Goal: Task Accomplishment & Management: Use online tool/utility

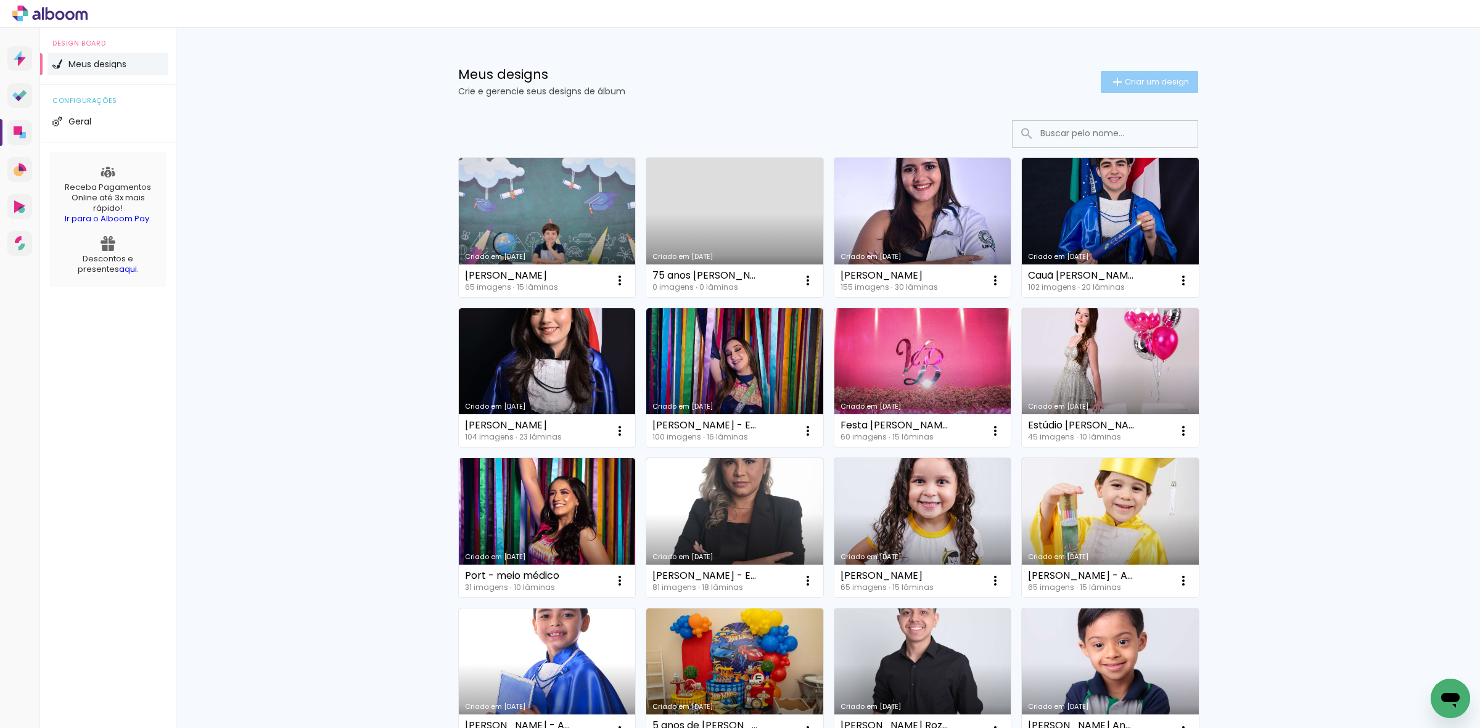
click at [1169, 78] on span "Criar um design" at bounding box center [1157, 82] width 64 height 8
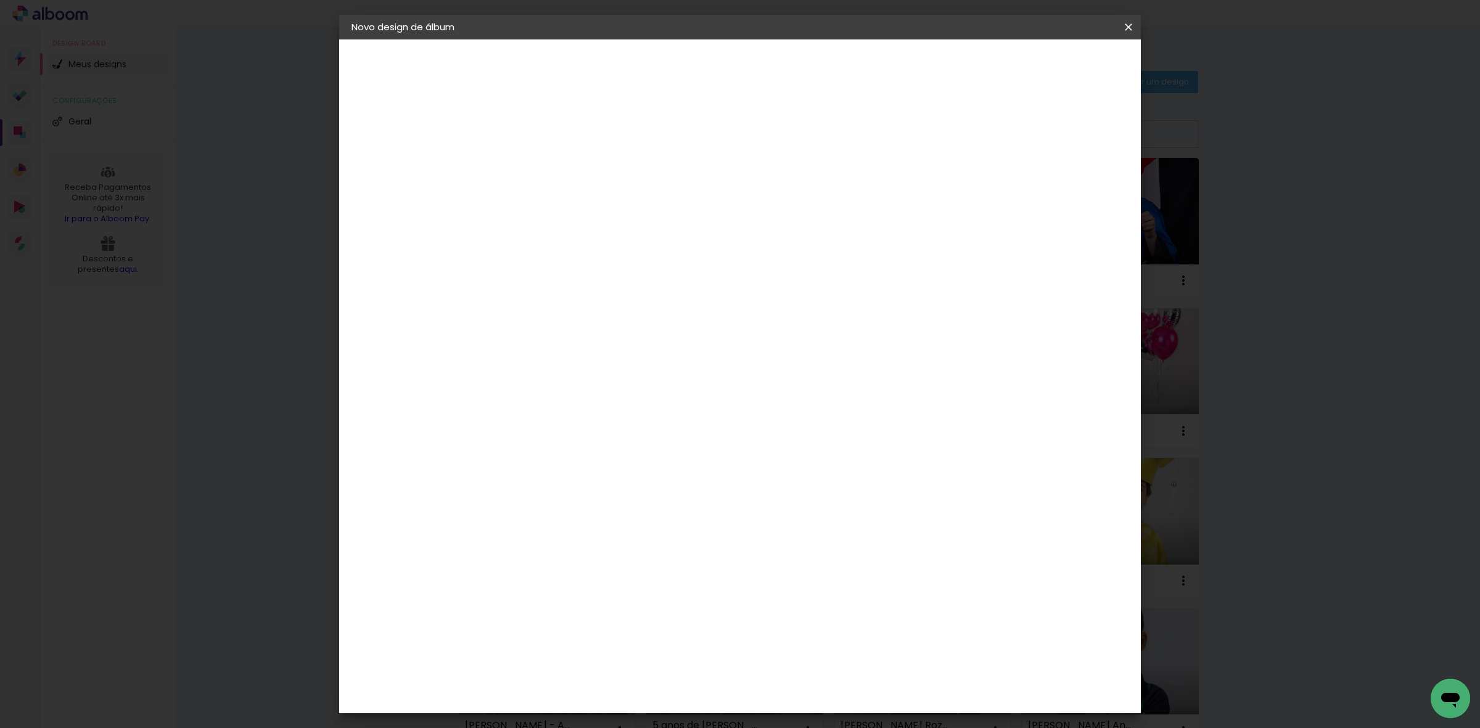
click at [553, 163] on input at bounding box center [553, 165] width 0 height 19
type input "22/08/2025"
click at [553, 159] on input at bounding box center [553, 165] width 0 height 19
paste input "[PERSON_NAME]"
type input "[PERSON_NAME]"
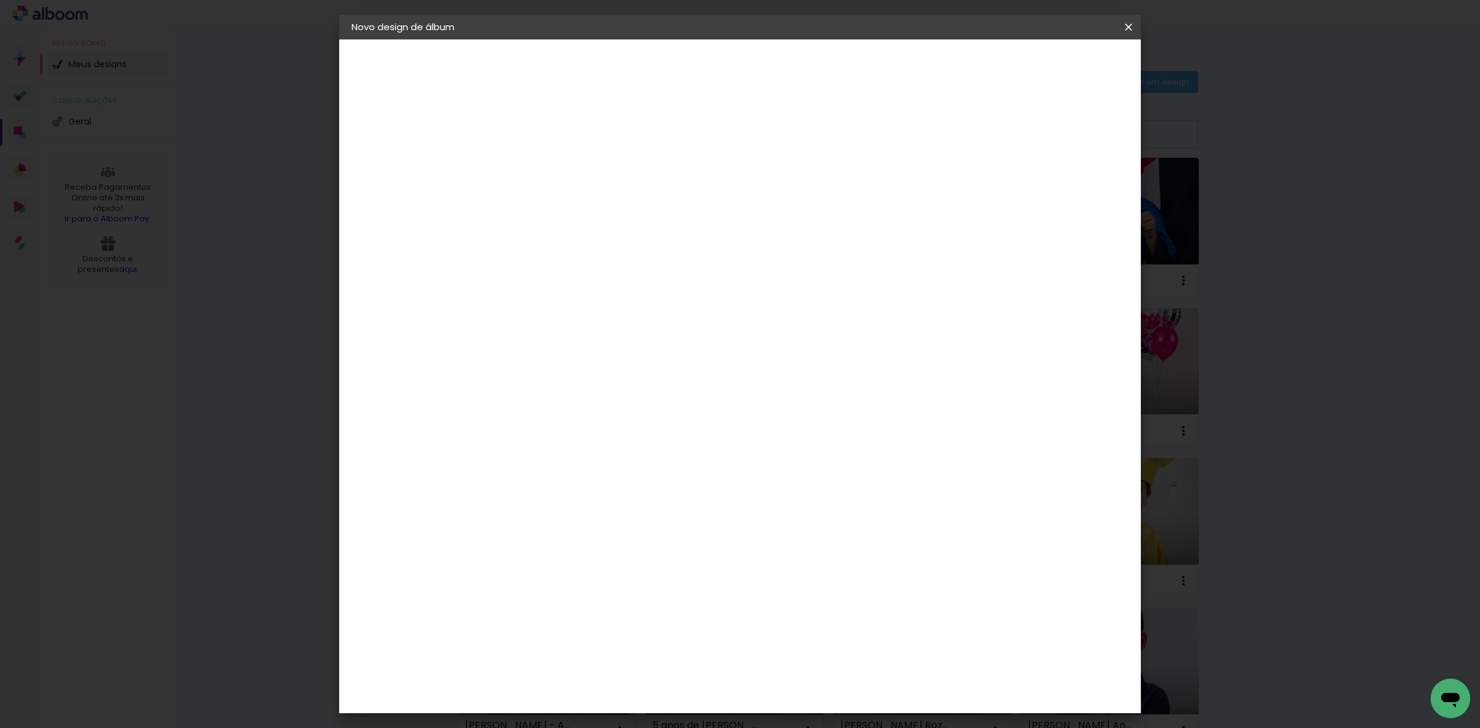
type paper-input "[PERSON_NAME]"
click at [0, 0] on slot "Avançar" at bounding box center [0, 0] width 0 height 0
click at [785, 189] on paper-item "Tamanho Livre" at bounding box center [725, 187] width 118 height 27
click at [0, 0] on slot "Avançar" at bounding box center [0, 0] width 0 height 0
click at [1049, 65] on span "Iniciar design" at bounding box center [1021, 65] width 56 height 9
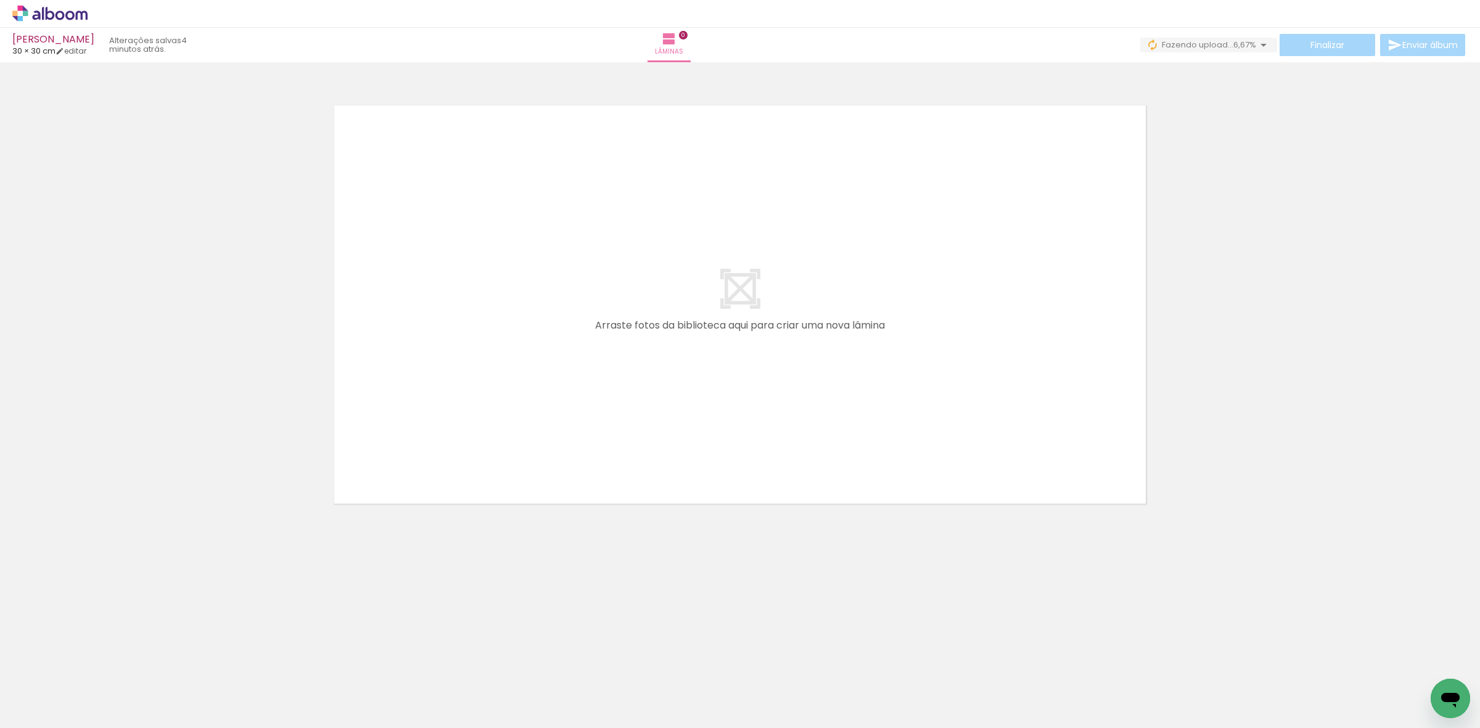
click at [34, 686] on input "Todas as fotos" at bounding box center [34, 691] width 47 height 10
click at [0, 0] on slot "Não utilizadas" at bounding box center [0, 0] width 0 height 0
type input "Não utilizadas"
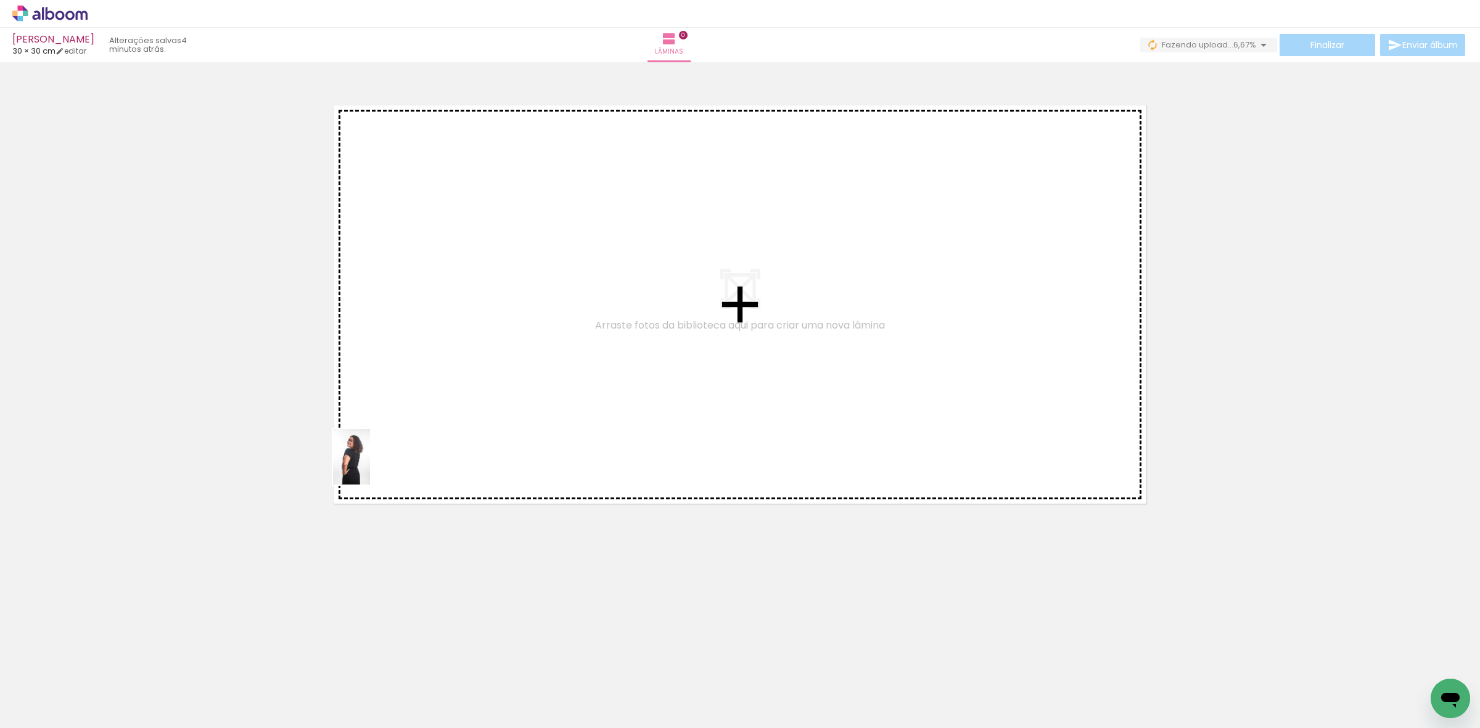
drag, startPoint x: 138, startPoint y: 675, endPoint x: 370, endPoint y: 466, distance: 312.7
click at [370, 466] on quentale-workspace at bounding box center [740, 364] width 1480 height 728
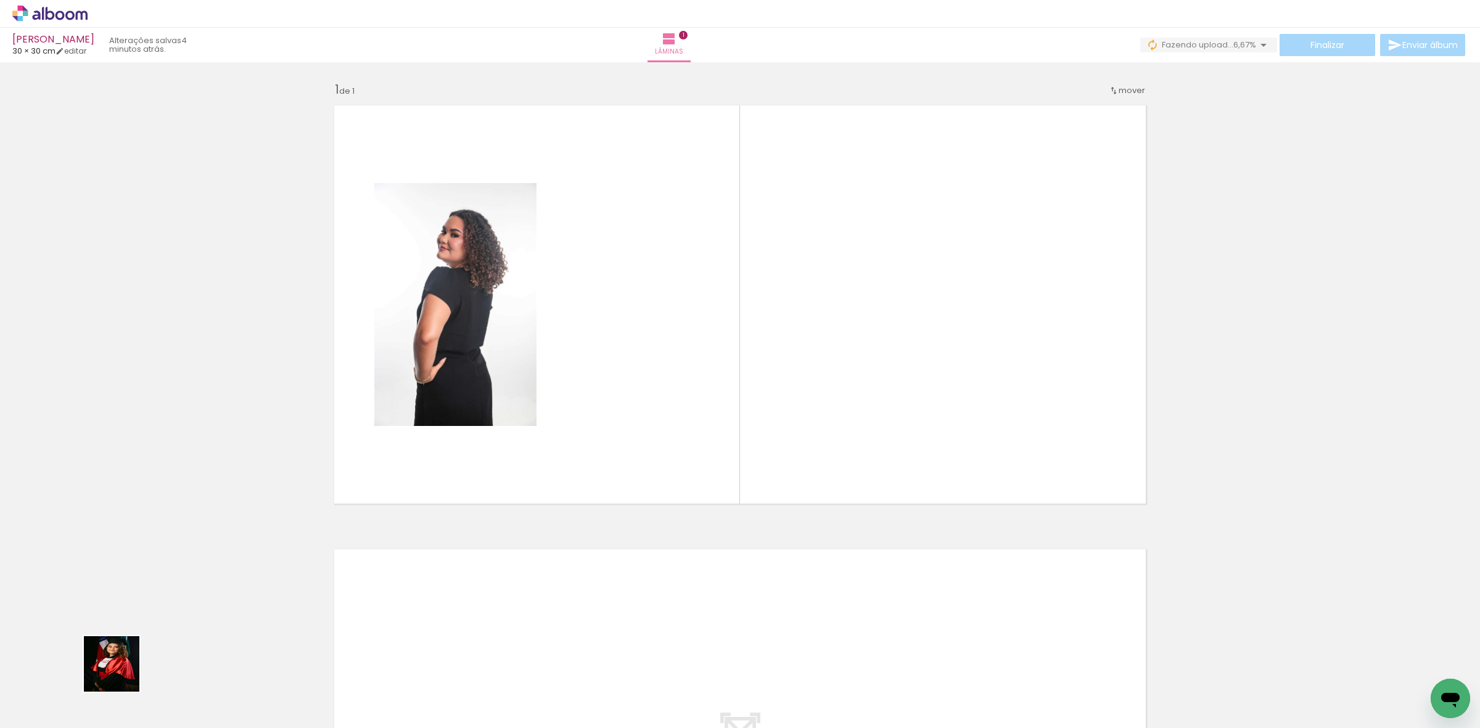
drag, startPoint x: 109, startPoint y: 683, endPoint x: 211, endPoint y: 609, distance: 125.5
click at [431, 472] on quentale-workspace at bounding box center [740, 364] width 1480 height 728
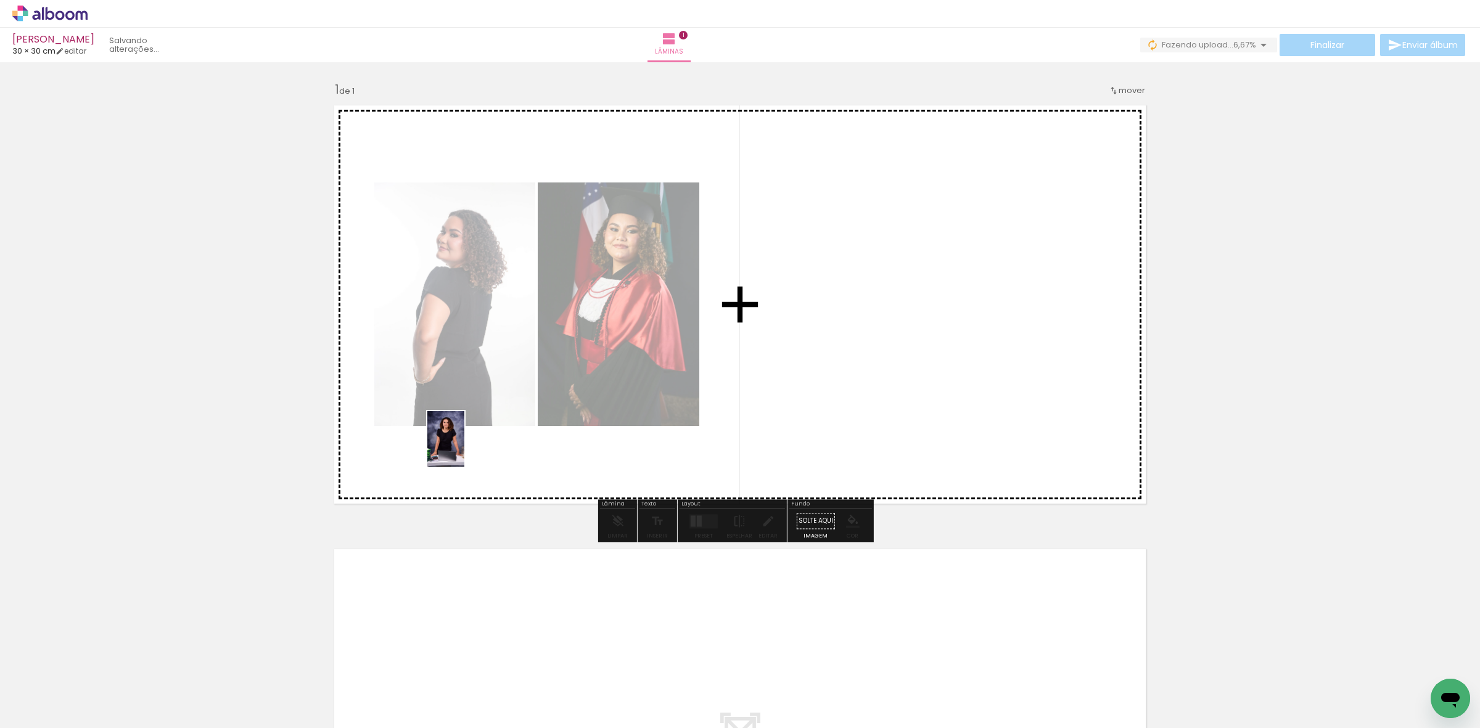
drag, startPoint x: 109, startPoint y: 698, endPoint x: 464, endPoint y: 448, distance: 434.8
click at [464, 448] on quentale-workspace at bounding box center [740, 364] width 1480 height 728
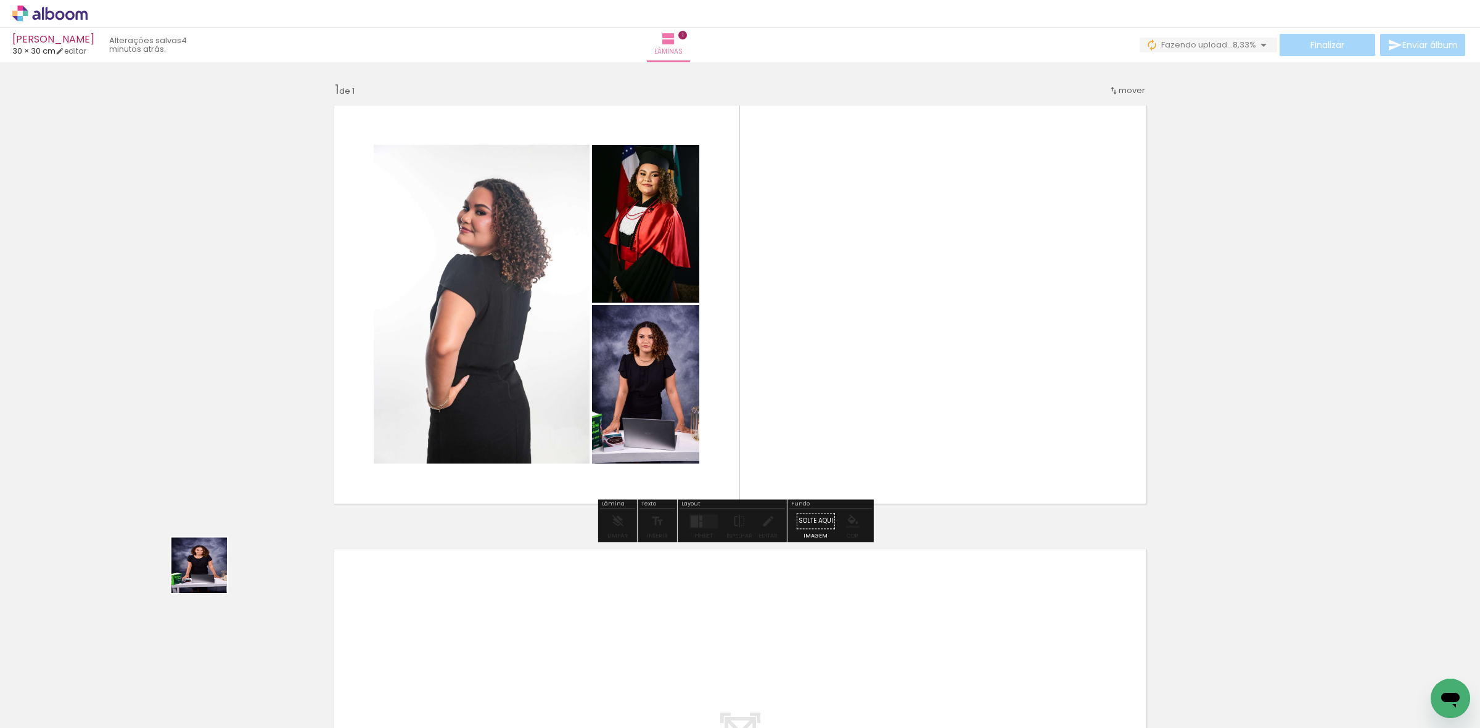
drag, startPoint x: 137, startPoint y: 688, endPoint x: 411, endPoint y: 435, distance: 372.8
click at [412, 430] on quentale-workspace at bounding box center [740, 364] width 1480 height 728
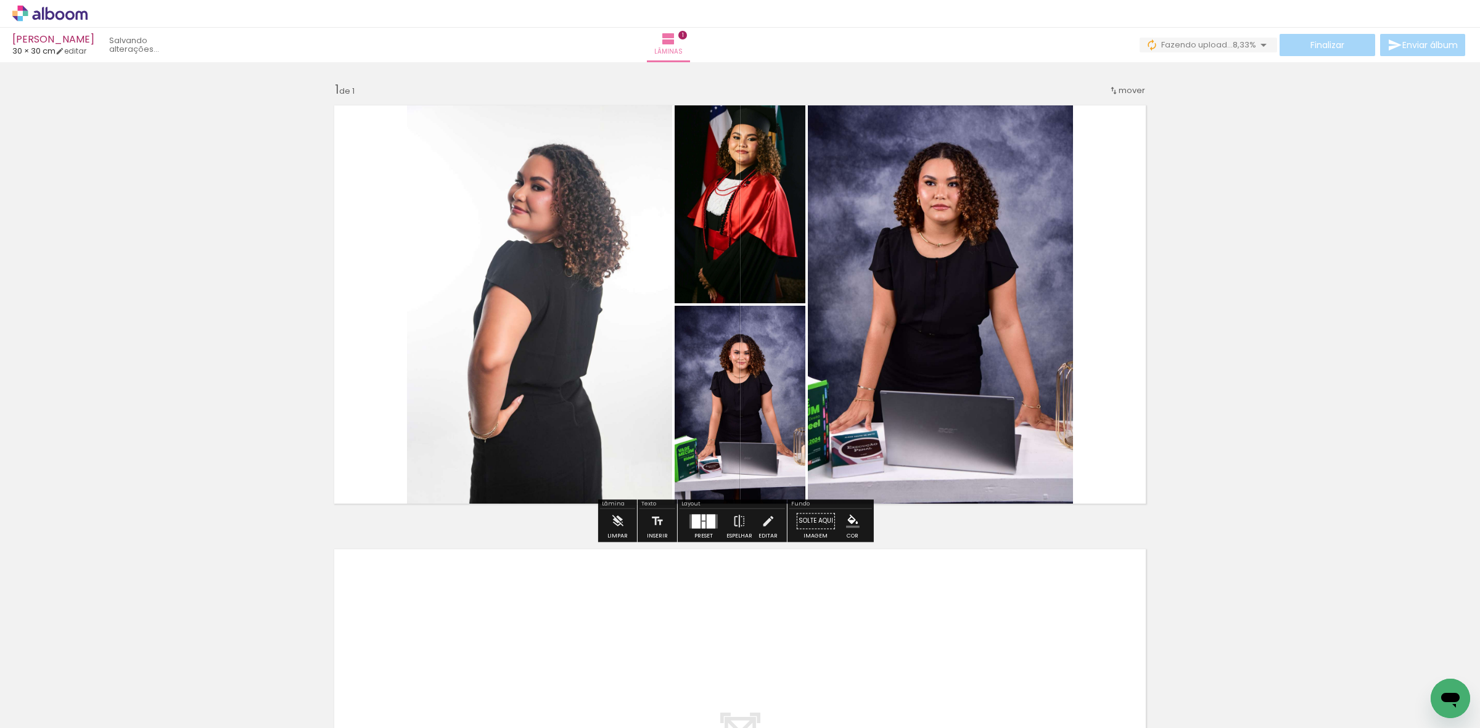
click at [695, 521] on div at bounding box center [696, 521] width 9 height 14
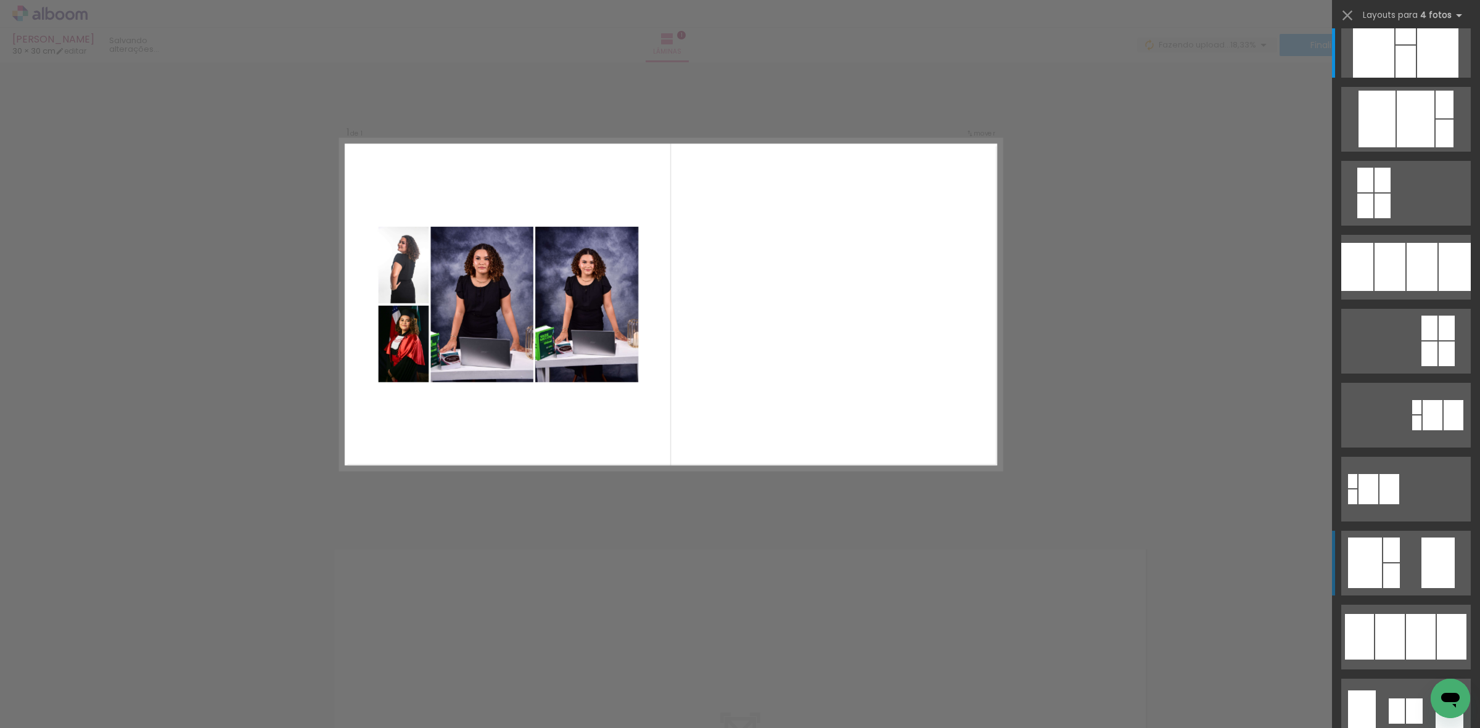
scroll to position [154, 0]
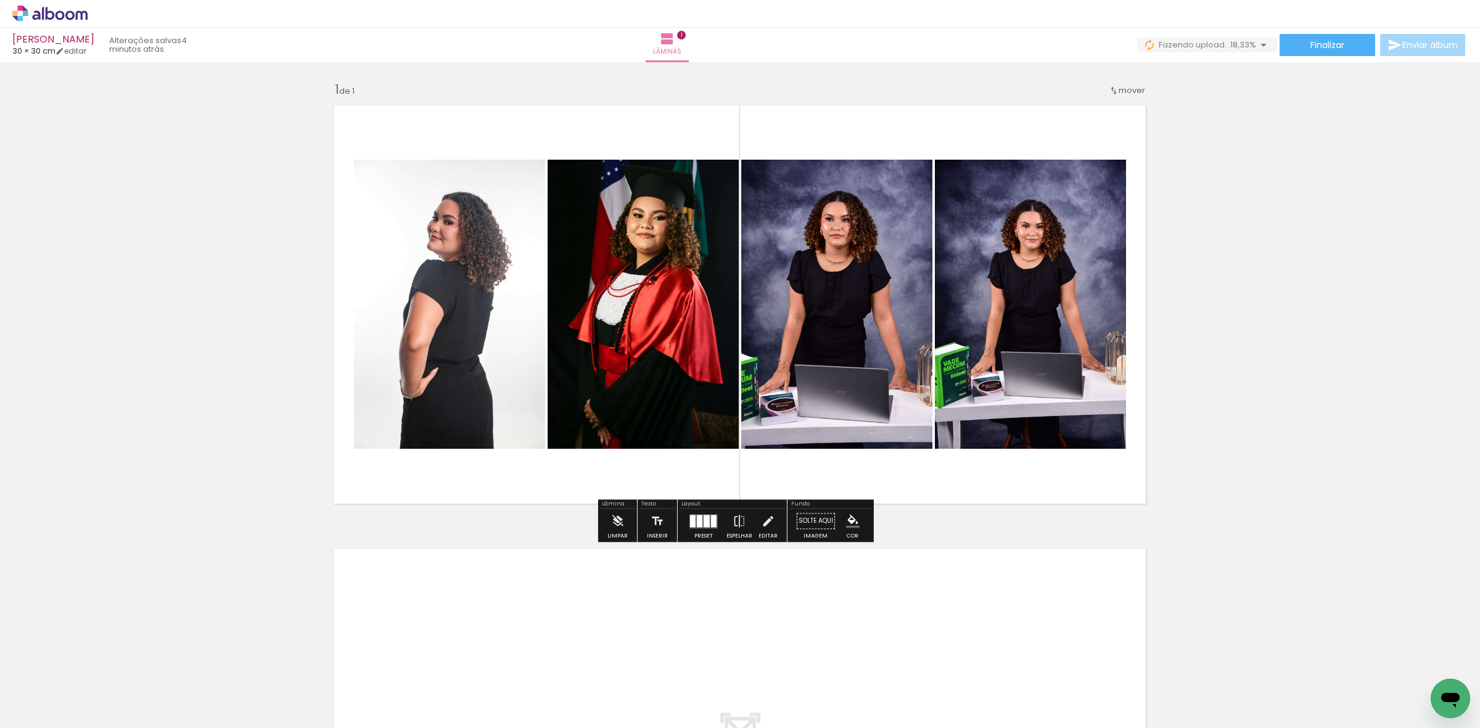
click at [876, 344] on quentale-photo at bounding box center [836, 304] width 191 height 289
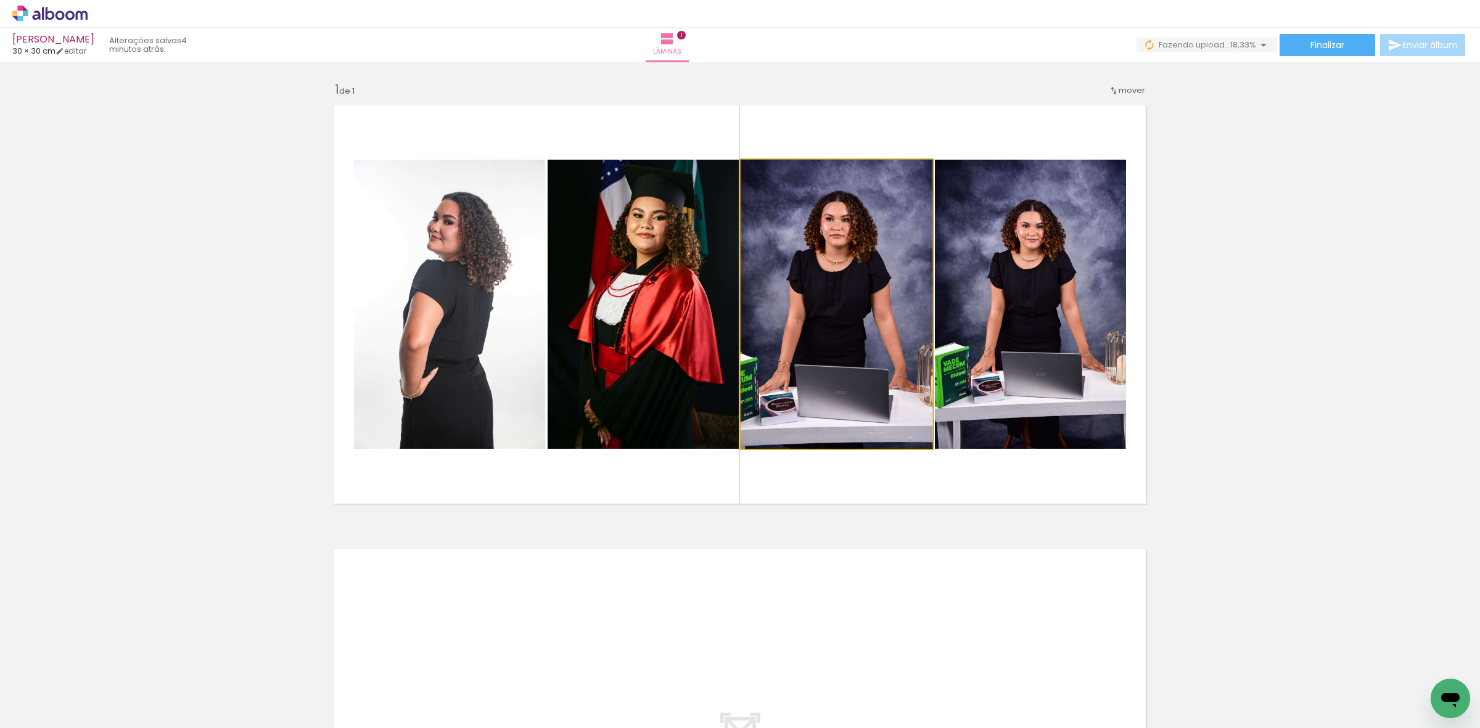
click at [876, 344] on quentale-photo at bounding box center [836, 304] width 191 height 289
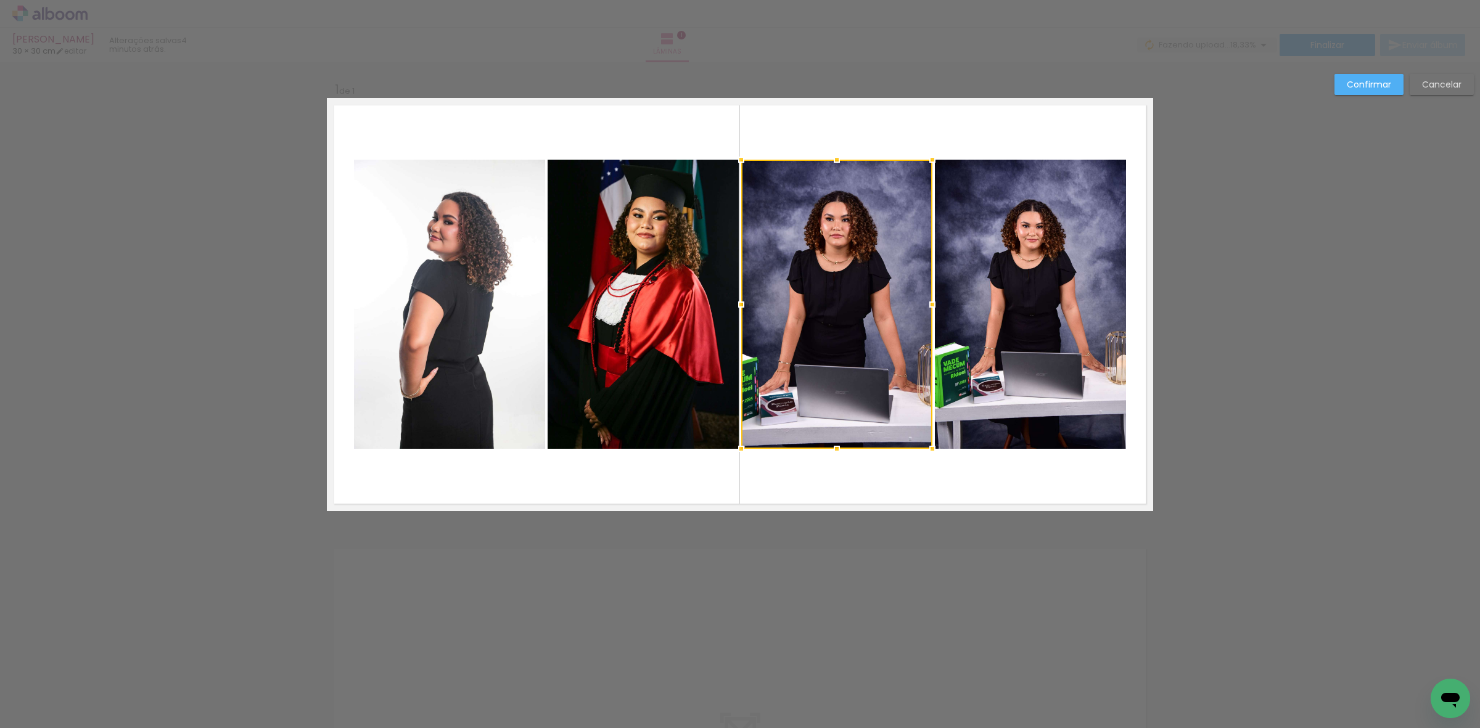
click at [992, 313] on quentale-photo at bounding box center [1030, 304] width 191 height 289
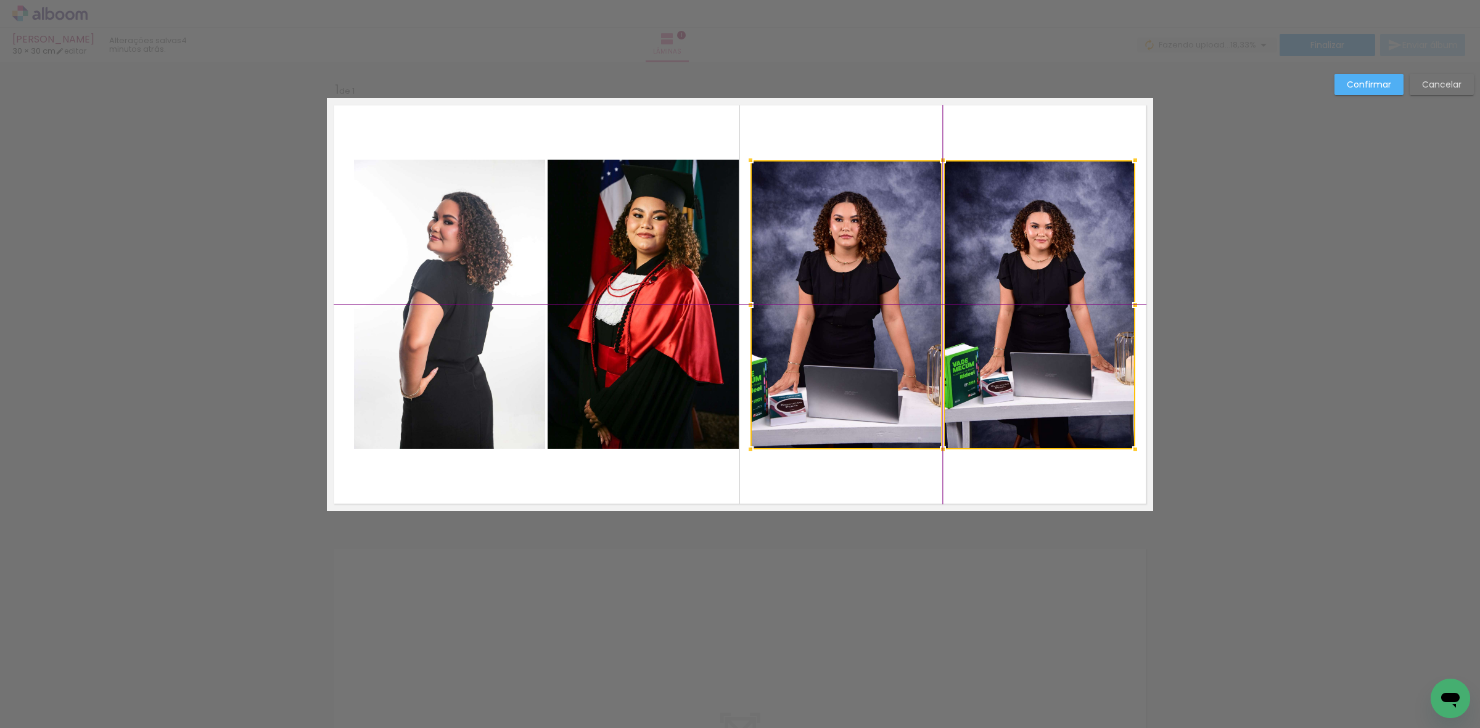
drag, startPoint x: 990, startPoint y: 324, endPoint x: 1004, endPoint y: 318, distance: 15.2
click at [1004, 318] on div at bounding box center [943, 304] width 385 height 289
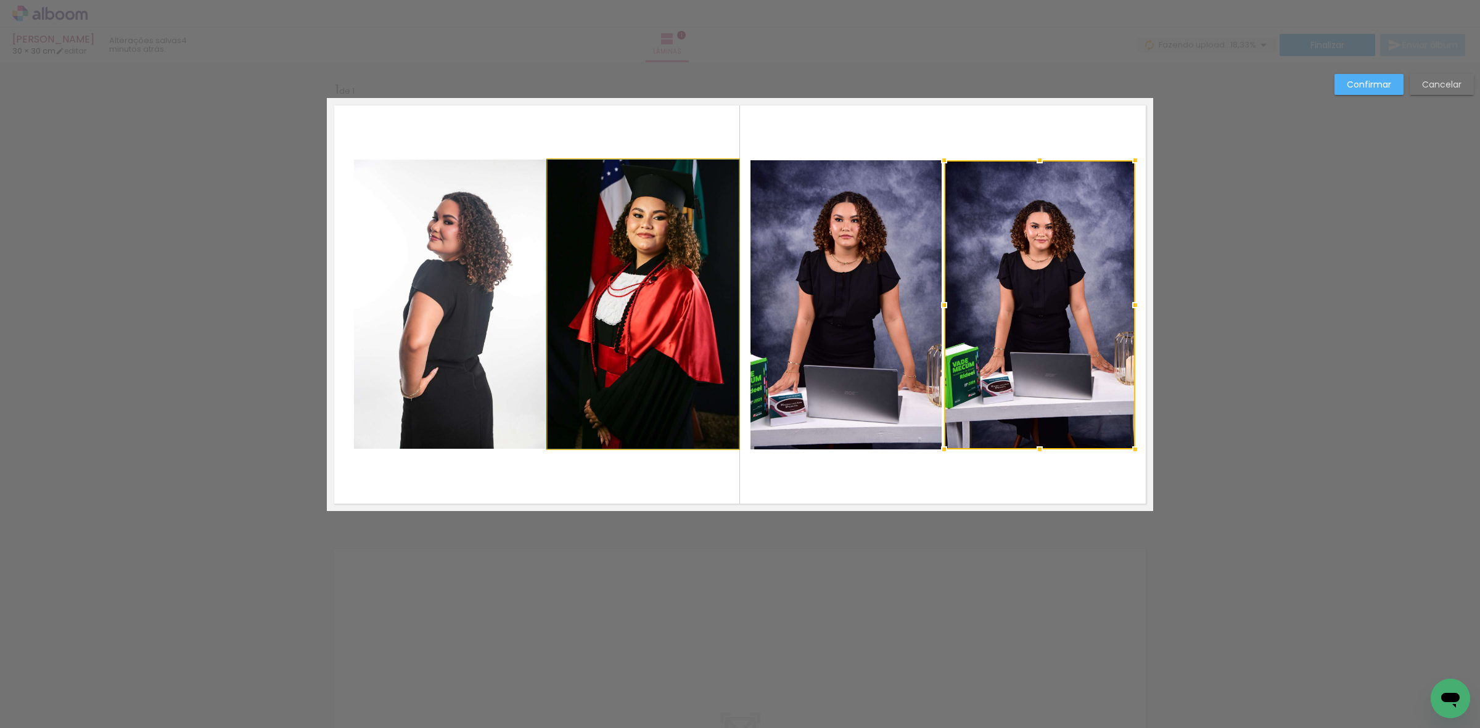
click at [632, 331] on quentale-photo at bounding box center [643, 304] width 191 height 289
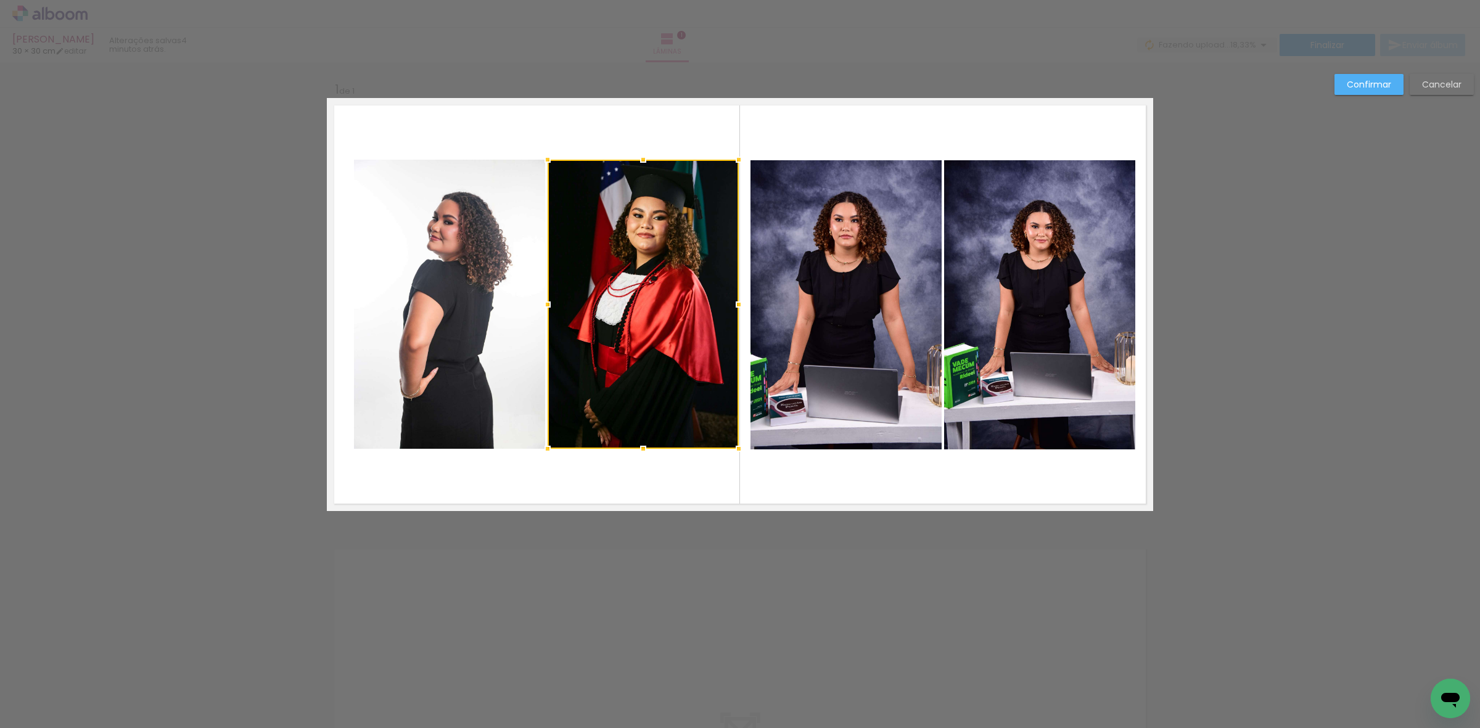
click at [447, 328] on quentale-photo at bounding box center [449, 304] width 191 height 289
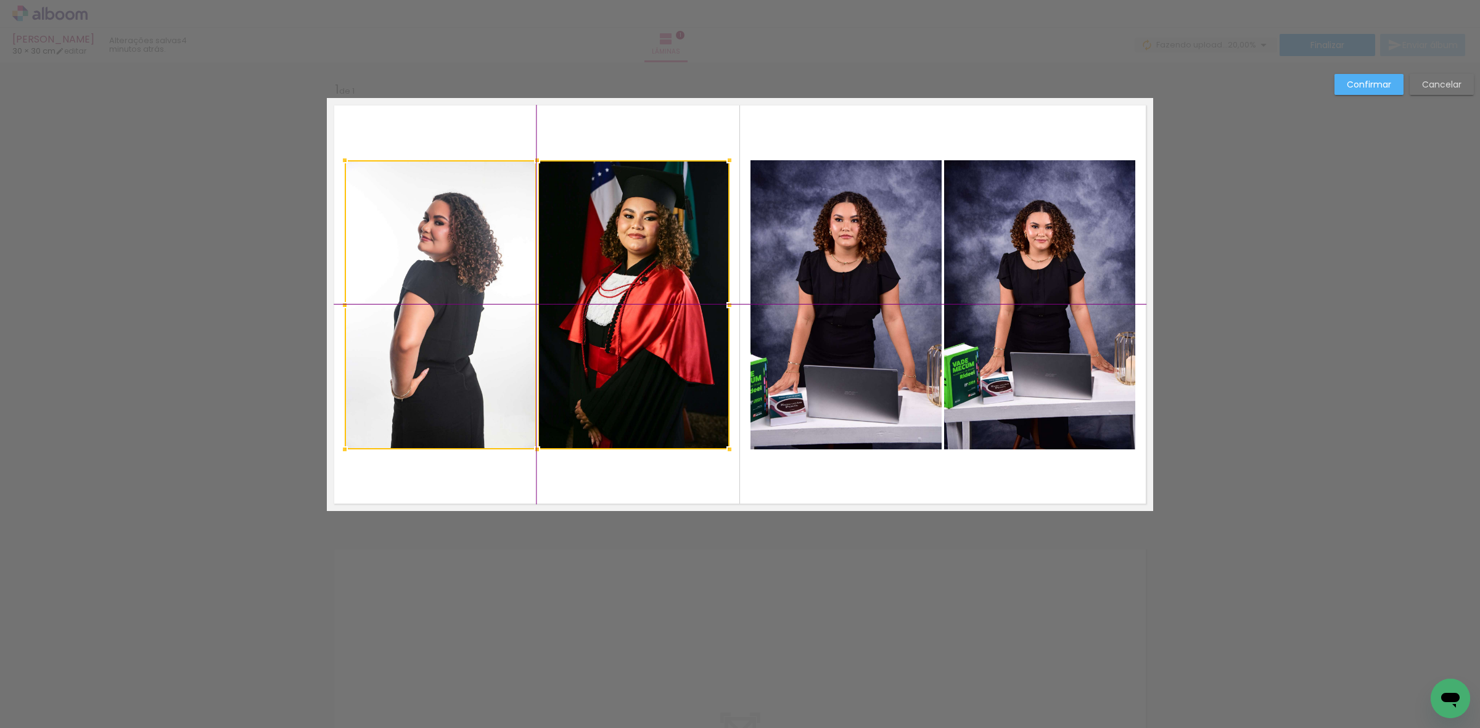
click at [553, 327] on div at bounding box center [537, 304] width 385 height 289
click at [0, 0] on slot "Confirmar" at bounding box center [0, 0] width 0 height 0
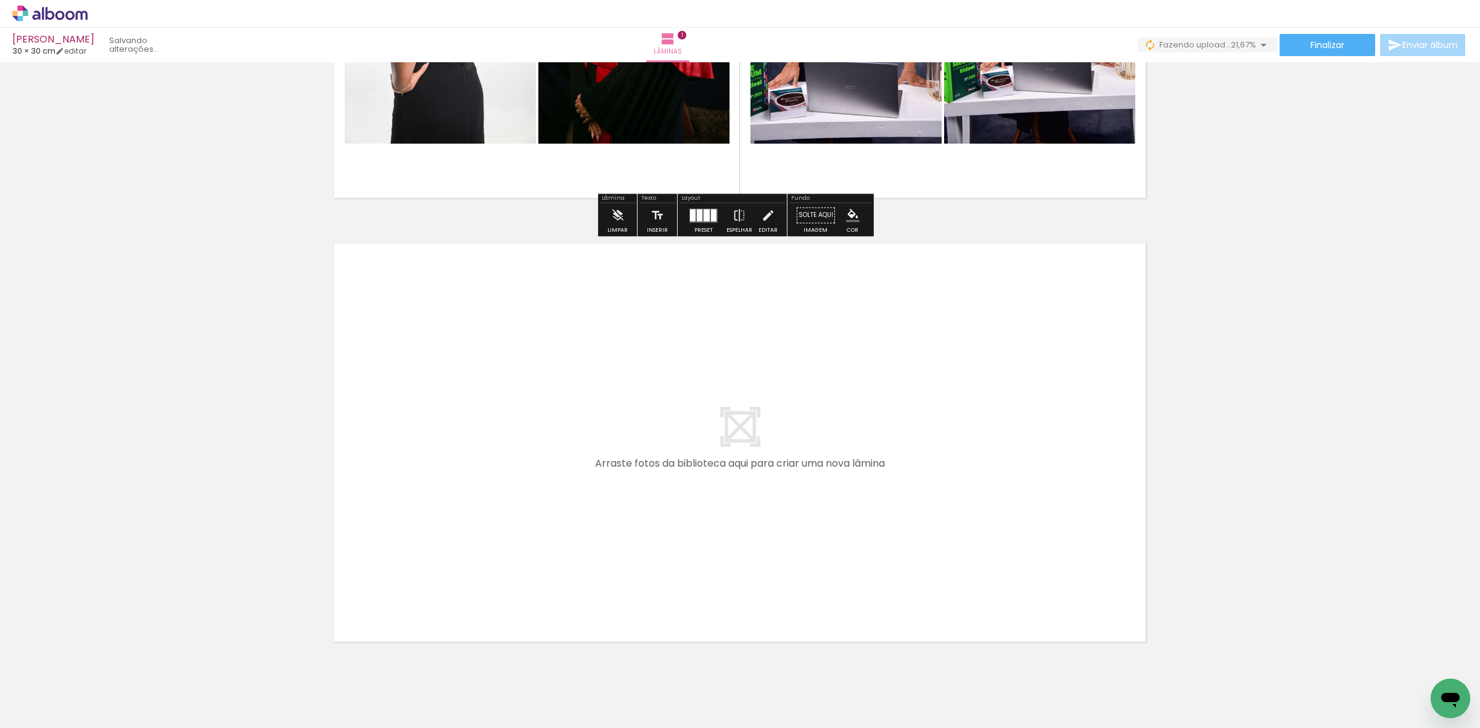
scroll to position [347, 0]
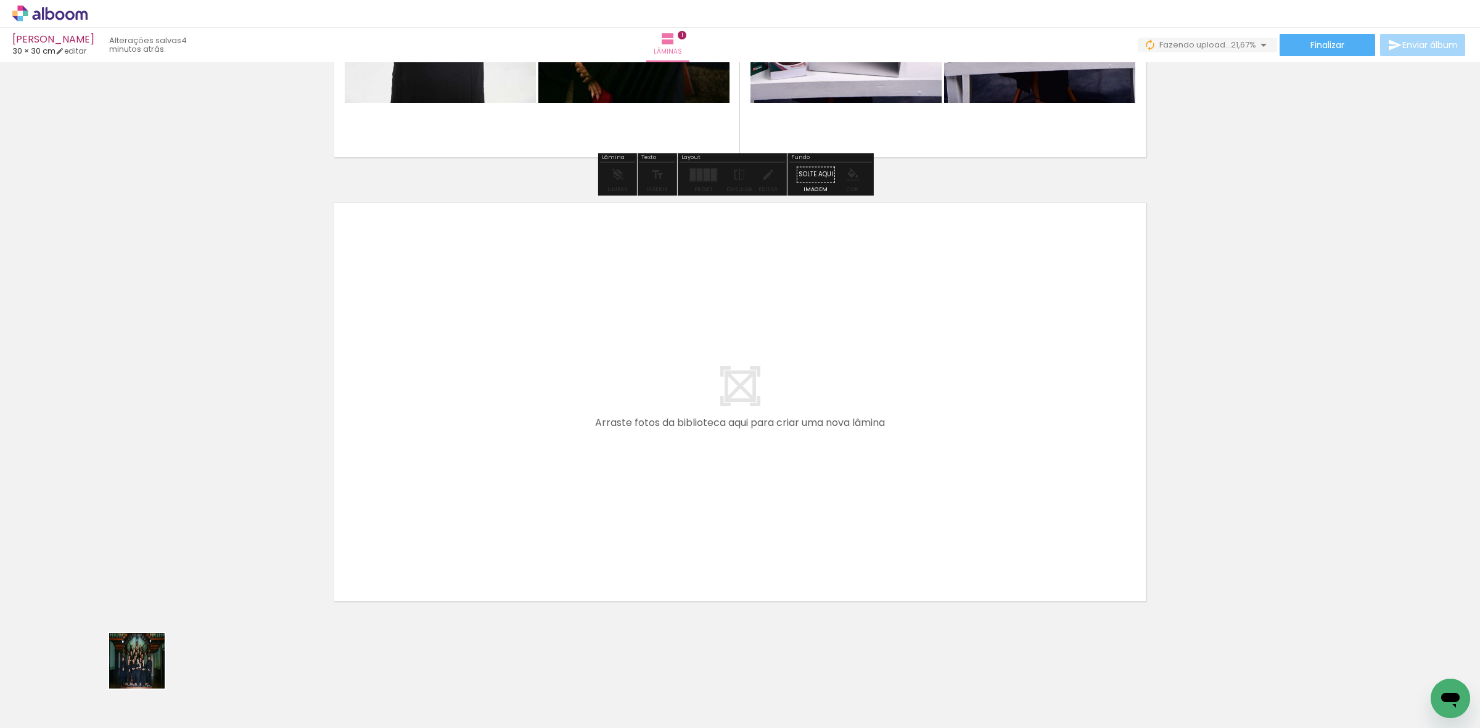
drag, startPoint x: 130, startPoint y: 682, endPoint x: 207, endPoint y: 677, distance: 77.3
click at [416, 478] on quentale-workspace at bounding box center [740, 364] width 1480 height 728
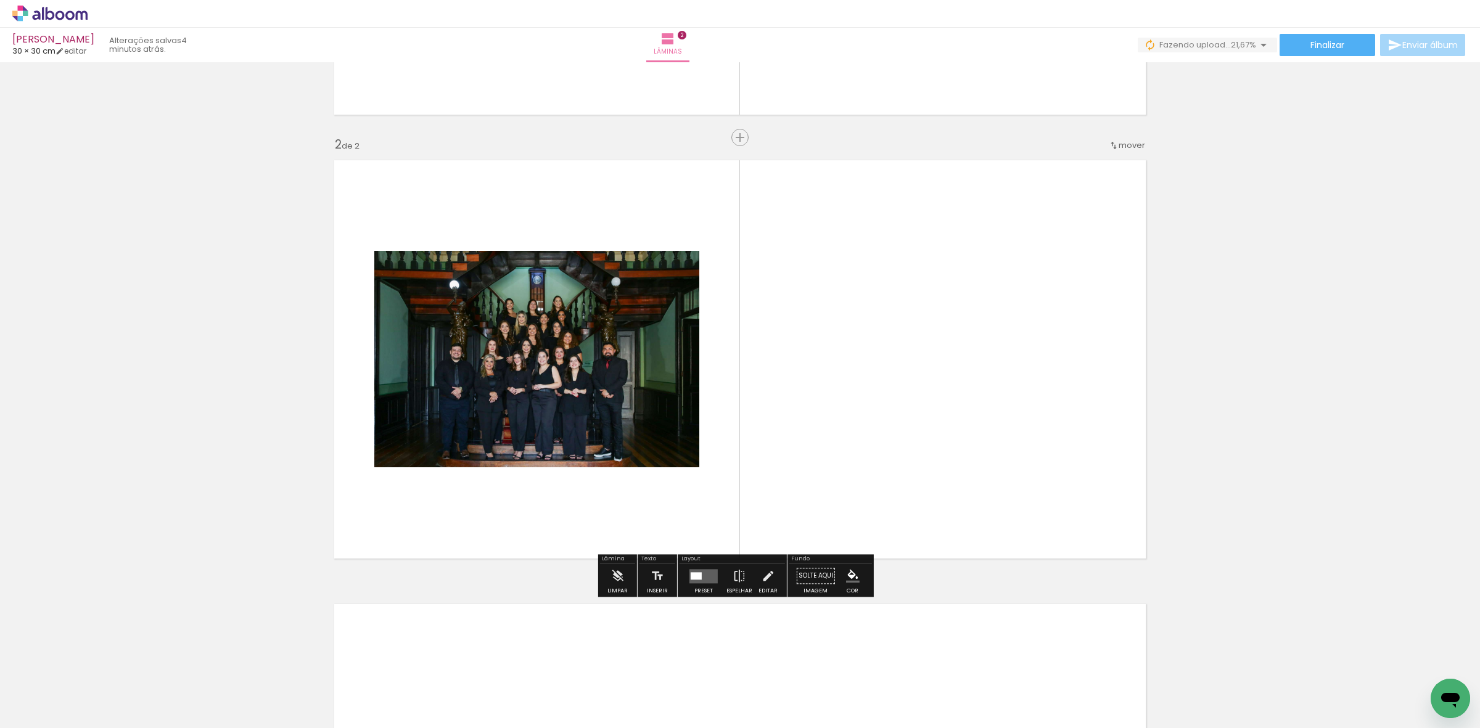
scroll to position [392, 0]
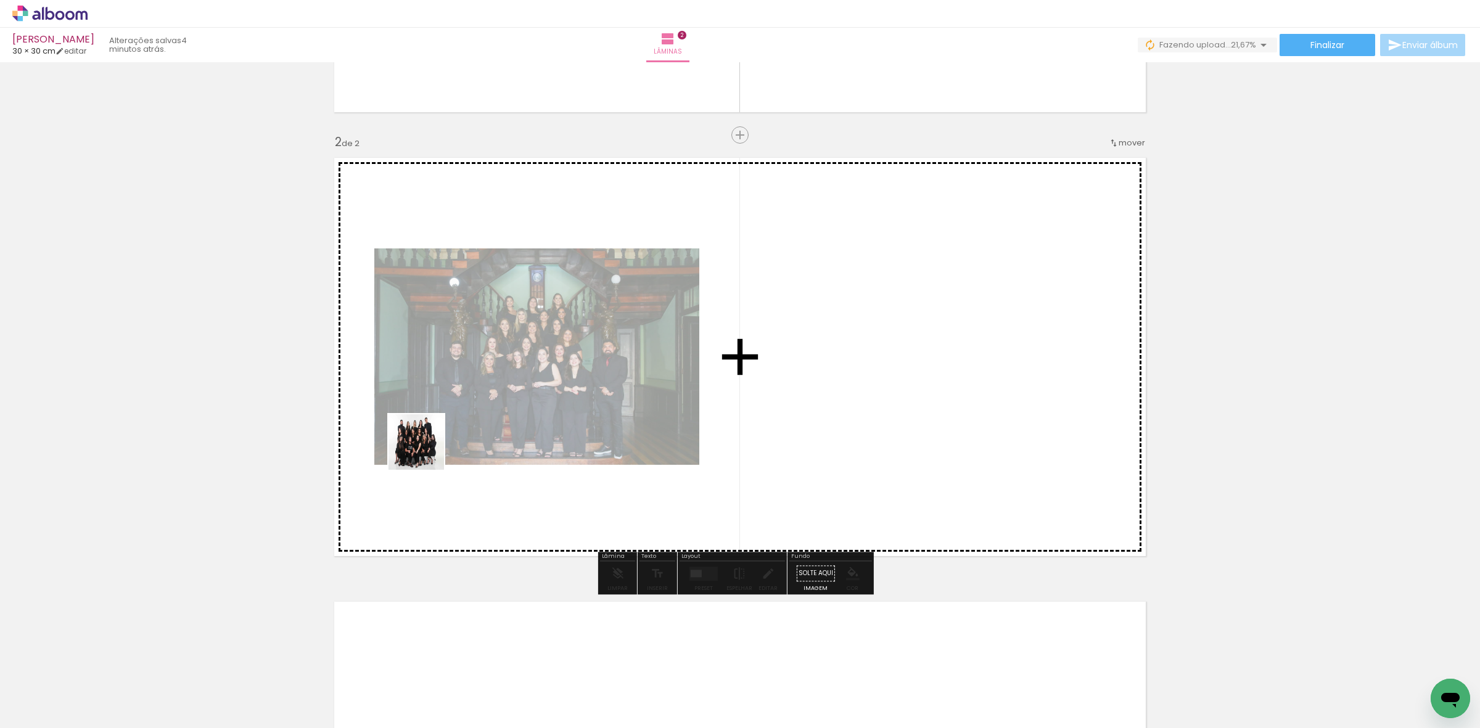
drag, startPoint x: 265, startPoint y: 561, endPoint x: 367, endPoint y: 532, distance: 106.0
click at [503, 402] on quentale-workspace at bounding box center [740, 364] width 1480 height 728
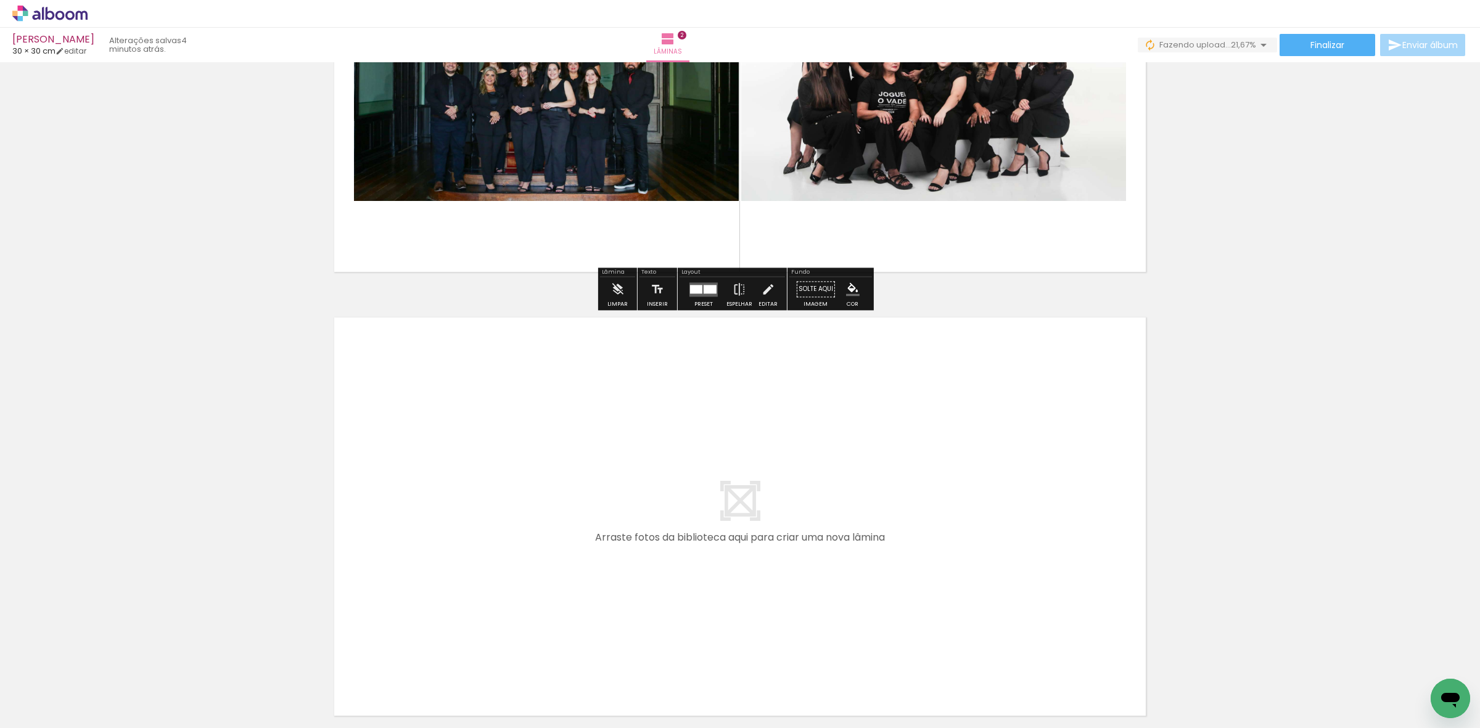
scroll to position [700, 0]
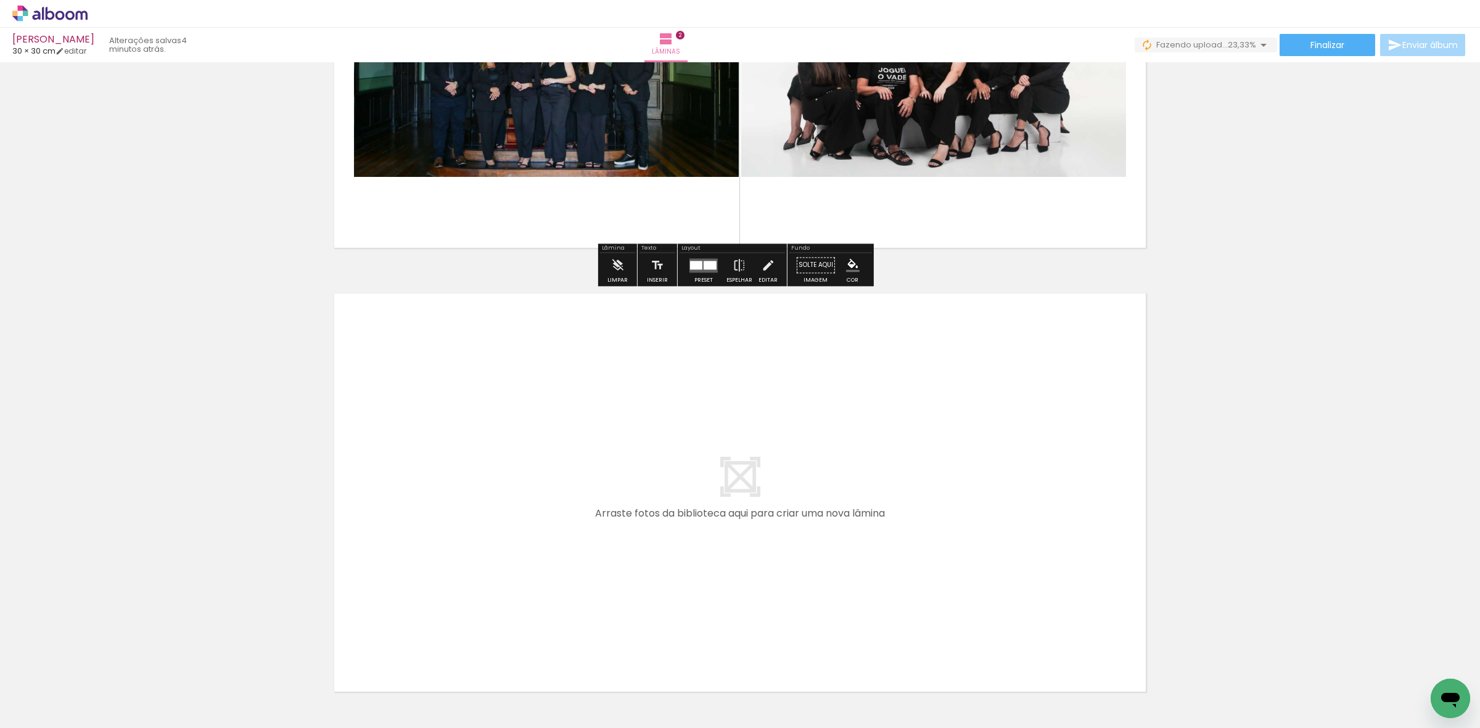
drag, startPoint x: 136, startPoint y: 698, endPoint x: 207, endPoint y: 680, distance: 72.7
click at [421, 558] on quentale-workspace at bounding box center [740, 364] width 1480 height 728
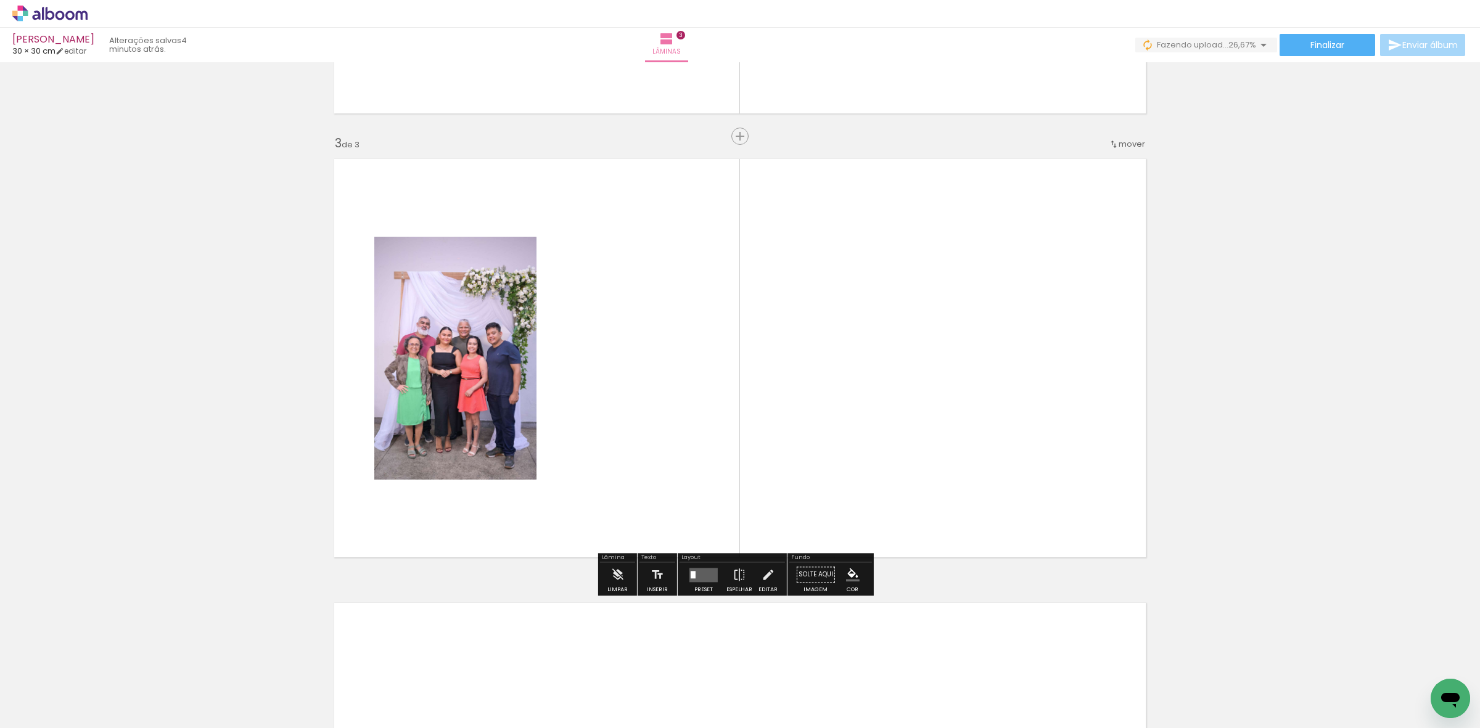
scroll to position [836, 0]
drag, startPoint x: 118, startPoint y: 685, endPoint x: 697, endPoint y: 418, distance: 638.0
click at [710, 417] on quentale-workspace at bounding box center [740, 364] width 1480 height 728
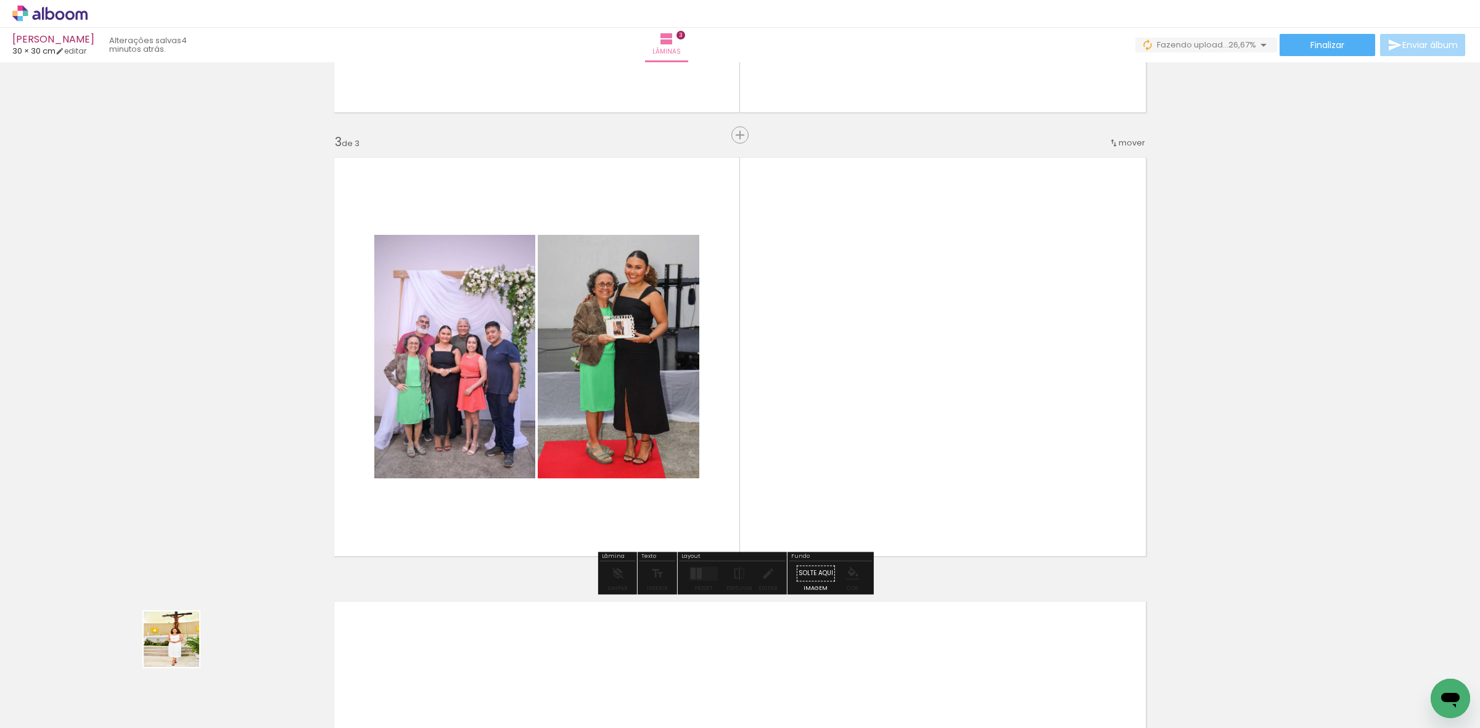
drag, startPoint x: 124, startPoint y: 691, endPoint x: 353, endPoint y: 587, distance: 252.3
click at [527, 469] on quentale-workspace at bounding box center [740, 364] width 1480 height 728
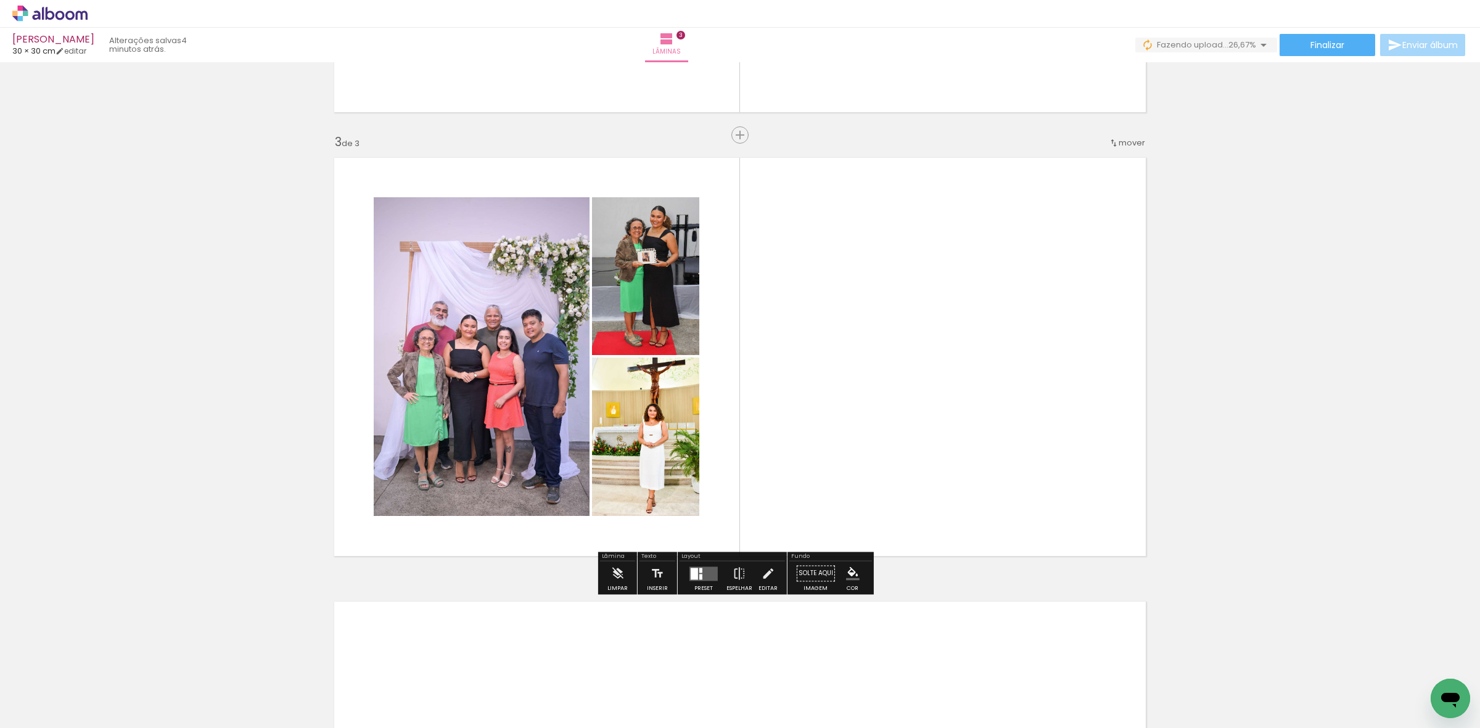
drag, startPoint x: 120, startPoint y: 683, endPoint x: 205, endPoint y: 663, distance: 86.8
click at [535, 411] on quentale-workspace at bounding box center [740, 364] width 1480 height 728
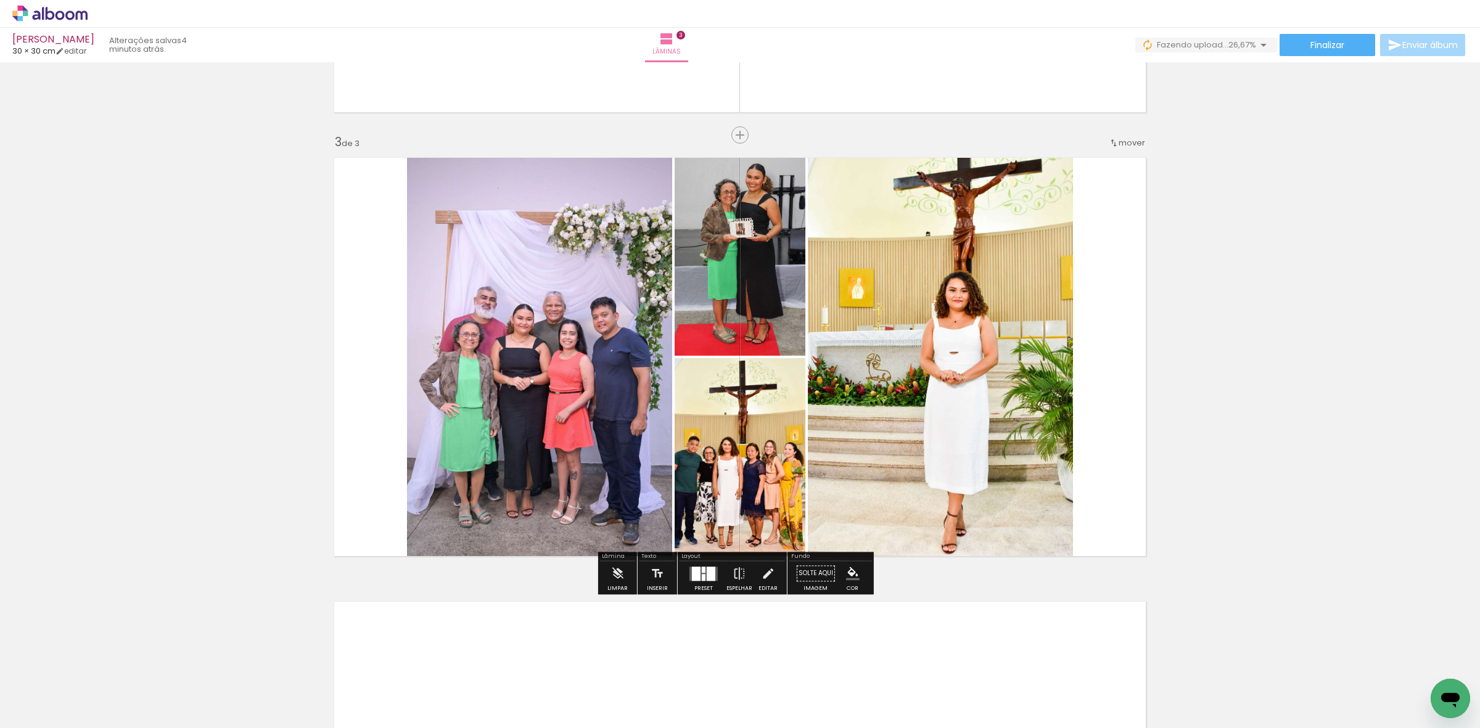
drag, startPoint x: 106, startPoint y: 692, endPoint x: 514, endPoint y: 521, distance: 442.1
click at [508, 490] on quentale-workspace at bounding box center [740, 364] width 1480 height 728
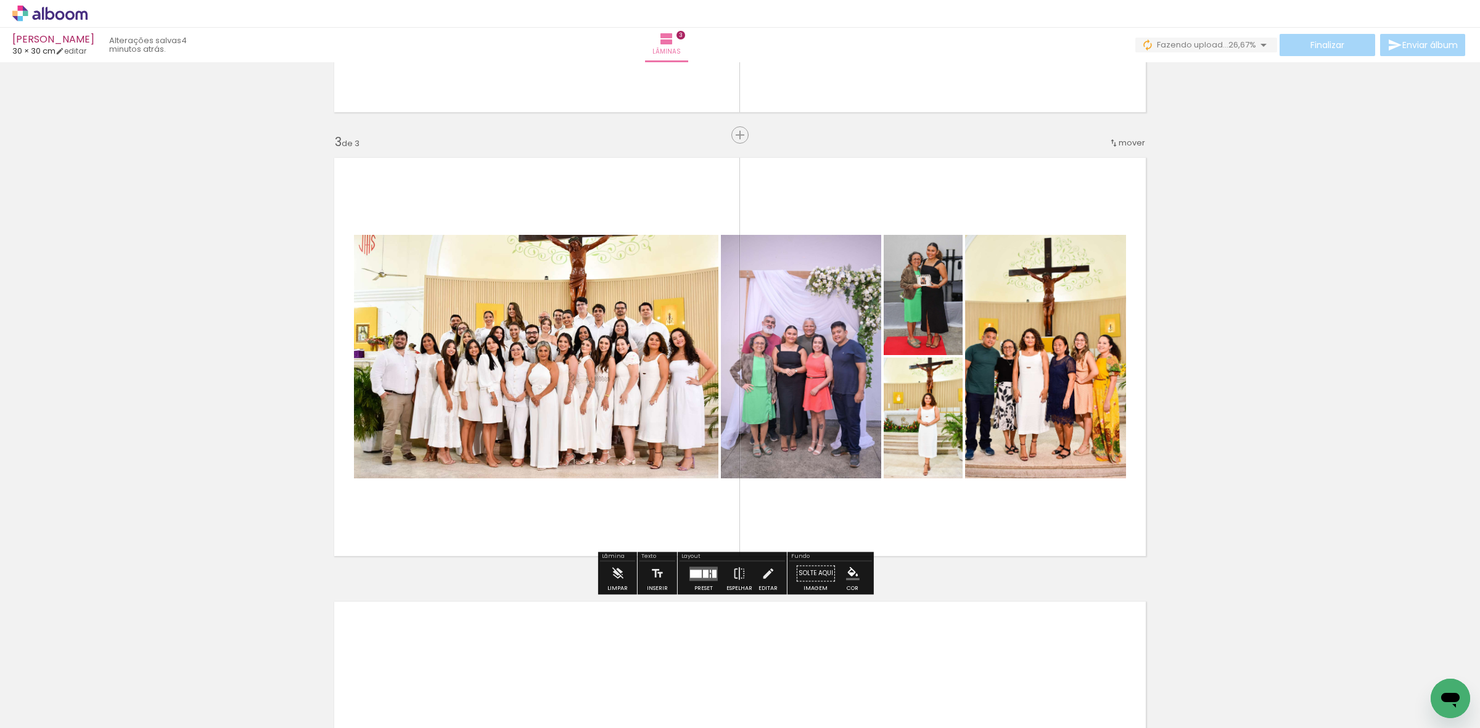
click at [712, 572] on div at bounding box center [714, 574] width 4 height 8
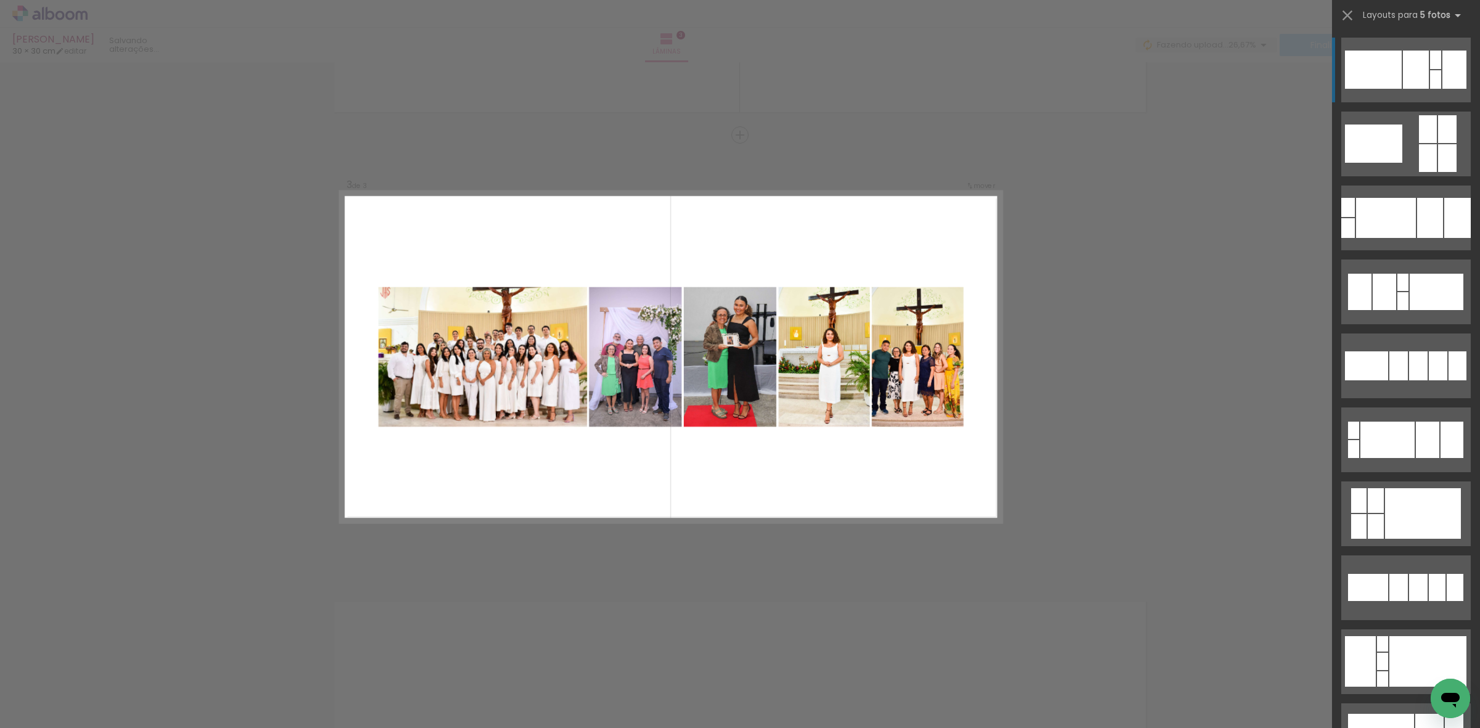
scroll to position [308, 0]
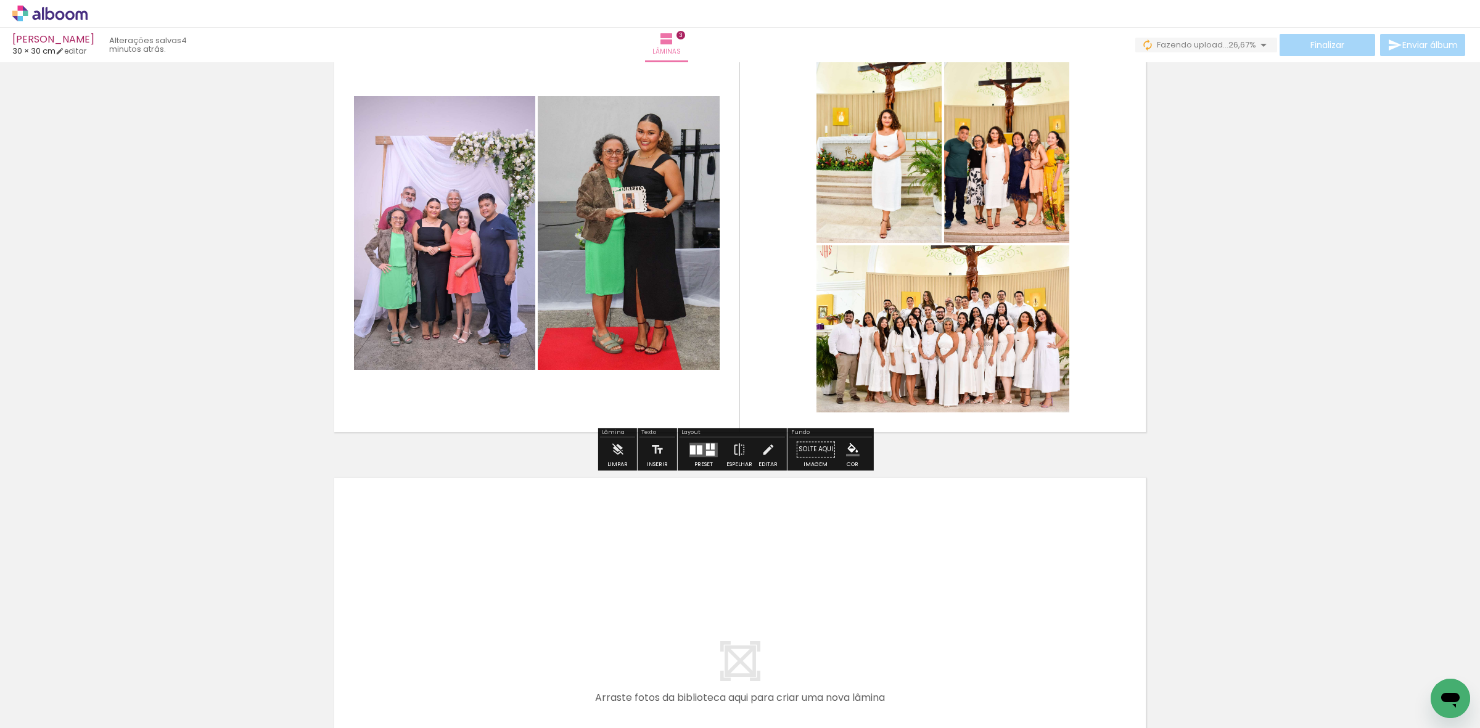
scroll to position [1221, 0]
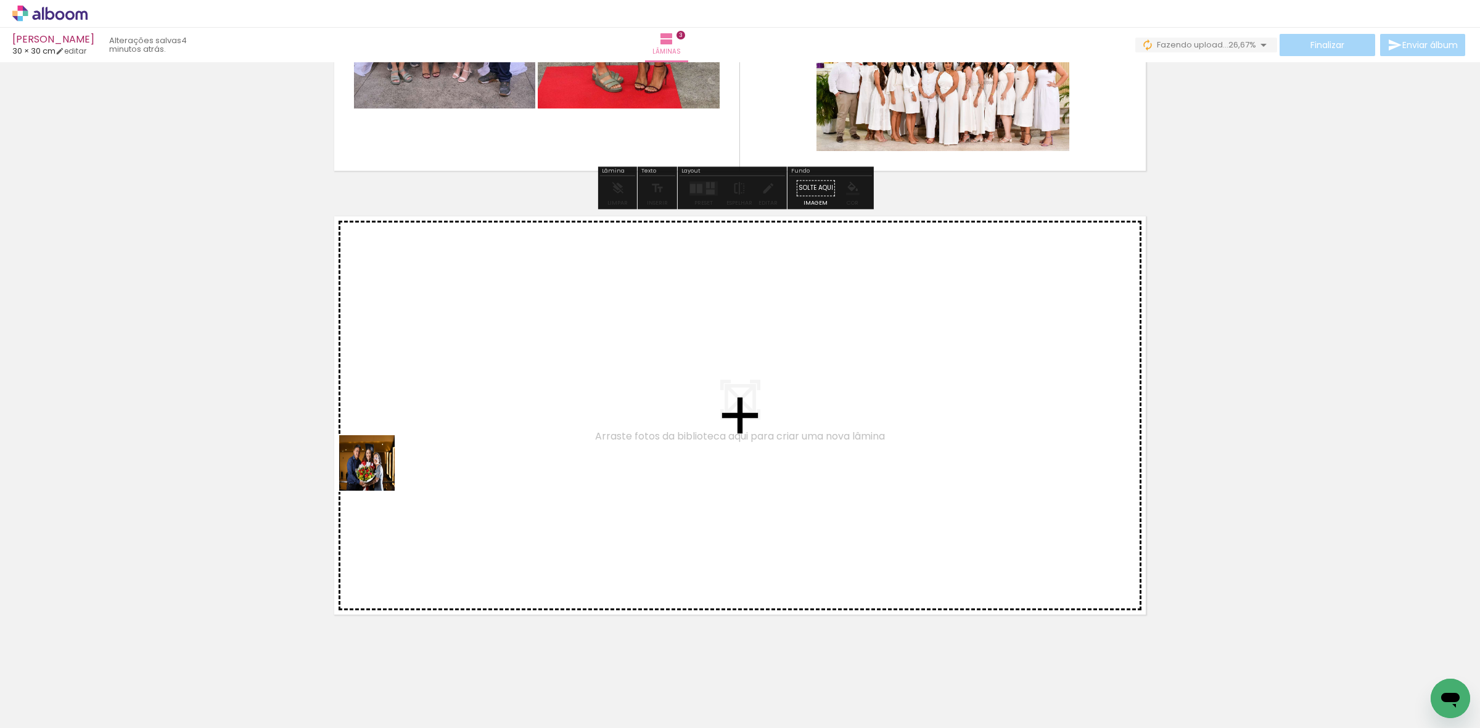
drag, startPoint x: 119, startPoint y: 697, endPoint x: 153, endPoint y: 648, distance: 59.9
click at [384, 464] on quentale-workspace at bounding box center [740, 364] width 1480 height 728
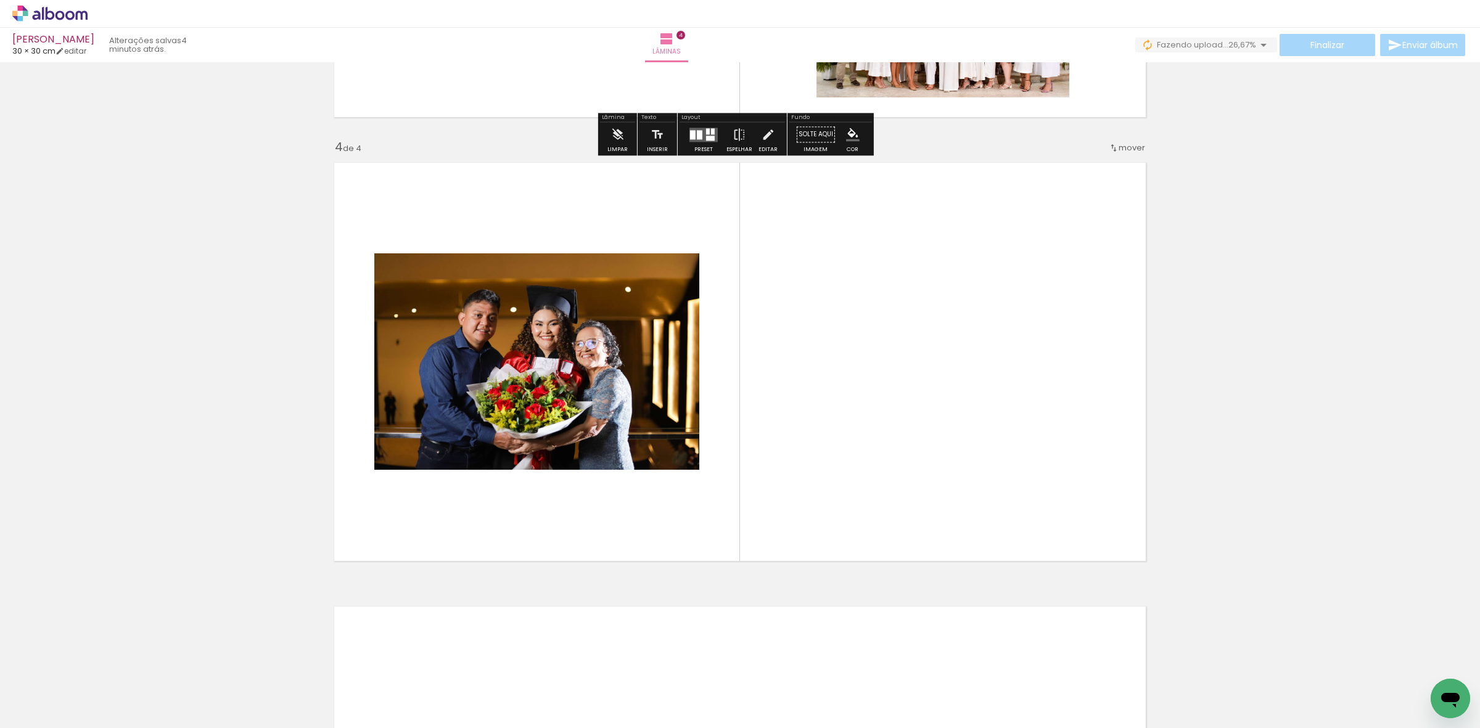
scroll to position [1280, 0]
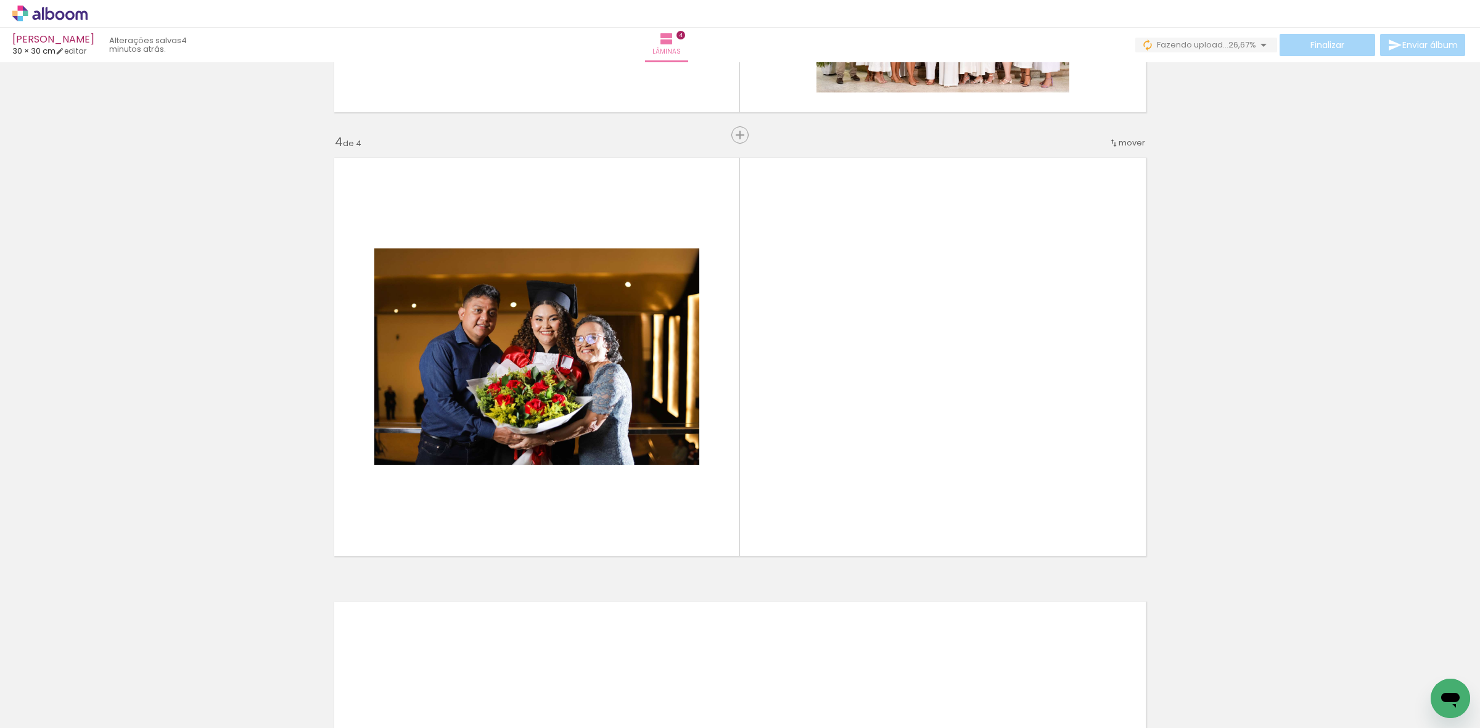
drag, startPoint x: 142, startPoint y: 680, endPoint x: 355, endPoint y: 524, distance: 263.9
click at [540, 392] on quentale-workspace at bounding box center [740, 364] width 1480 height 728
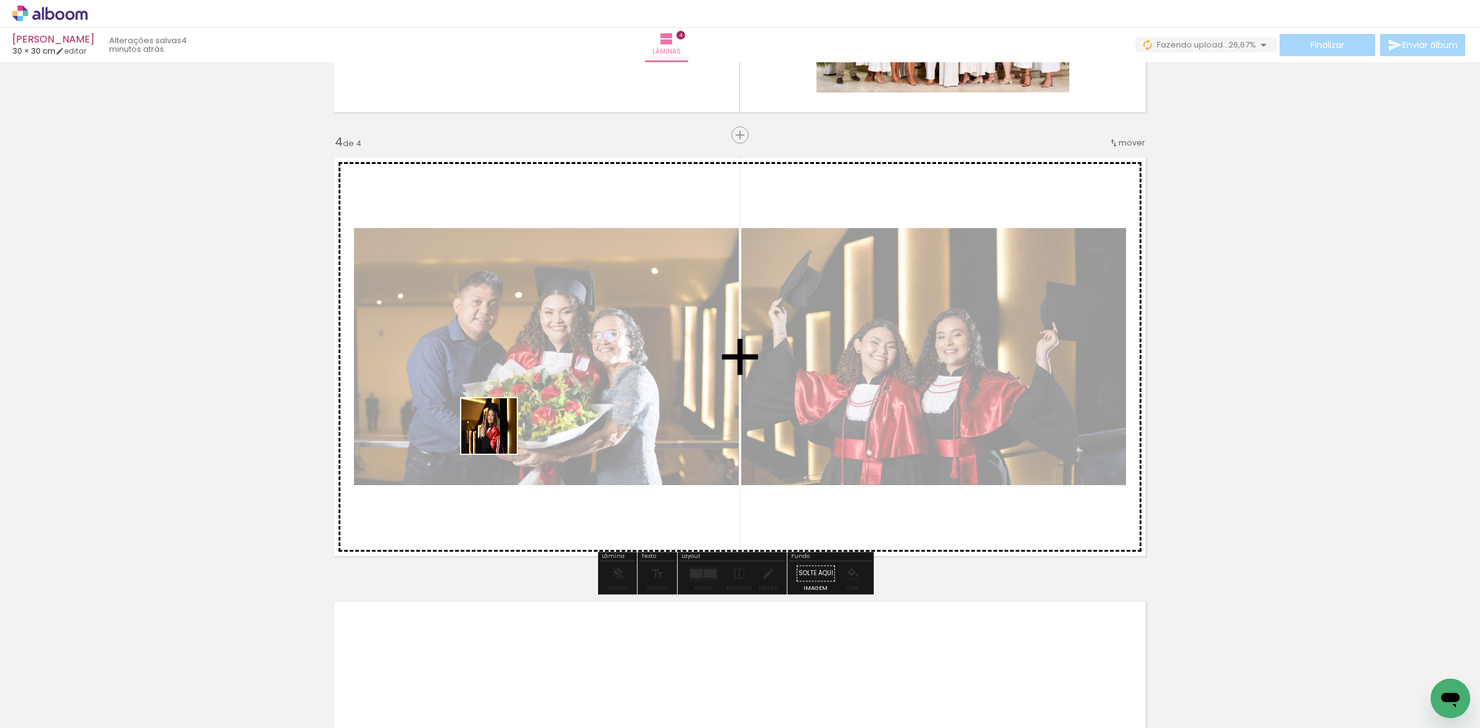
drag, startPoint x: 125, startPoint y: 702, endPoint x: 371, endPoint y: 535, distance: 297.2
click at [511, 426] on quentale-workspace at bounding box center [740, 364] width 1480 height 728
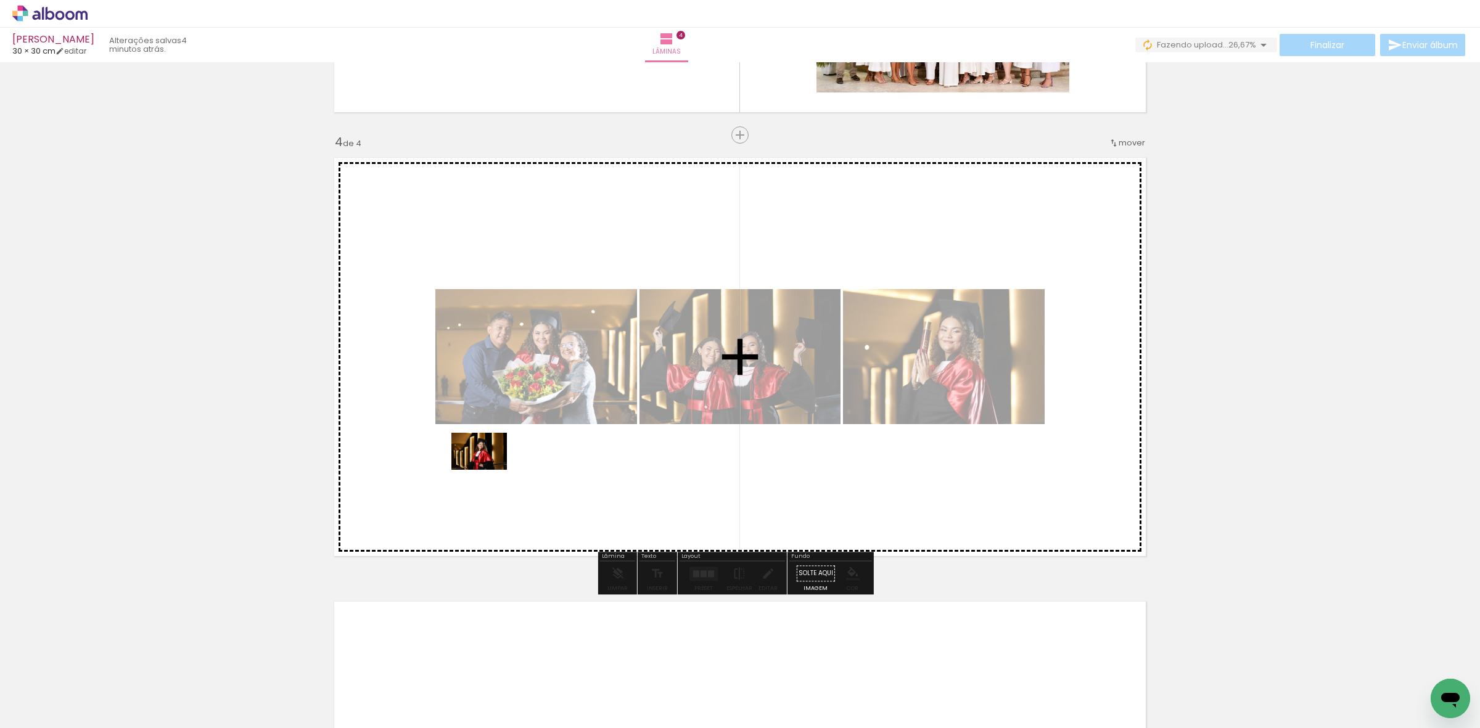
drag, startPoint x: 145, startPoint y: 690, endPoint x: 488, endPoint y: 470, distance: 407.7
click at [488, 470] on quentale-workspace at bounding box center [740, 364] width 1480 height 728
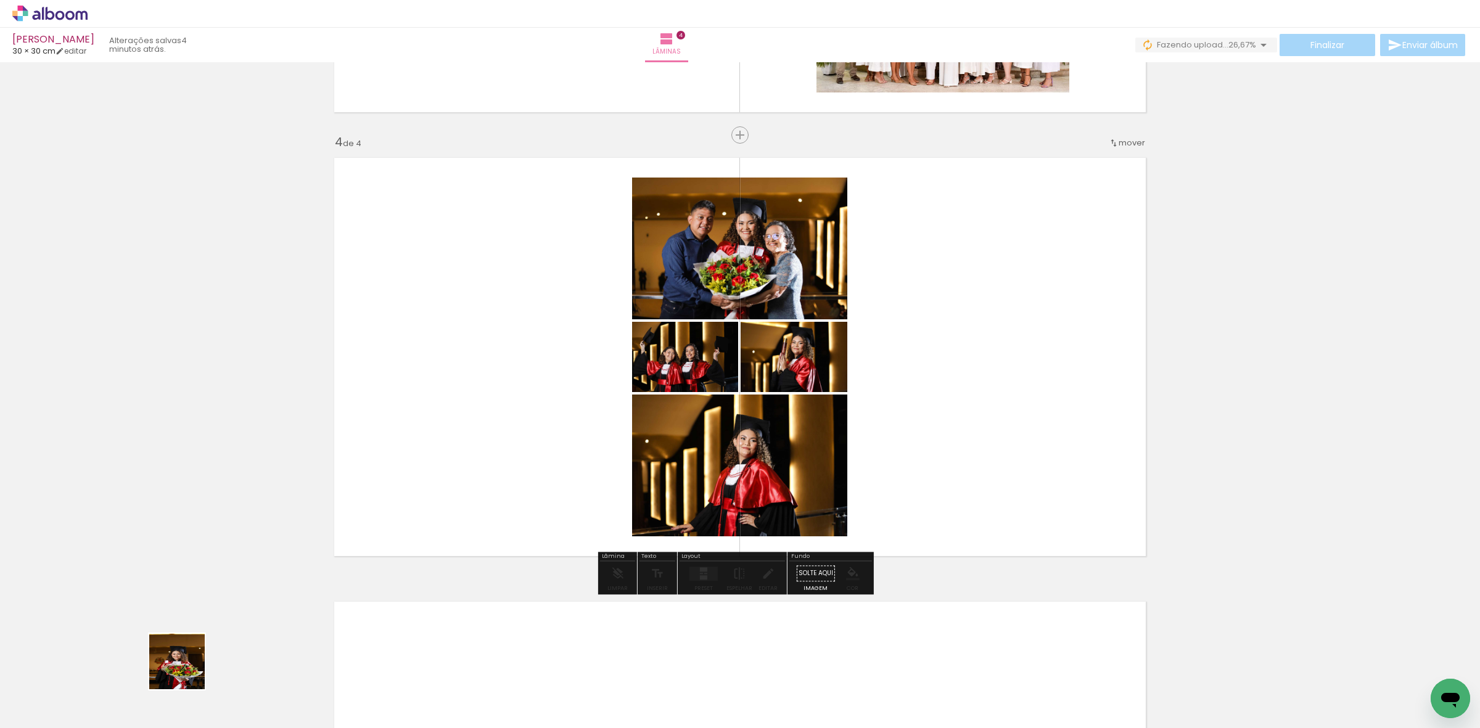
drag, startPoint x: 125, startPoint y: 698, endPoint x: 702, endPoint y: 468, distance: 621.1
click at [702, 469] on quentale-workspace at bounding box center [740, 364] width 1480 height 728
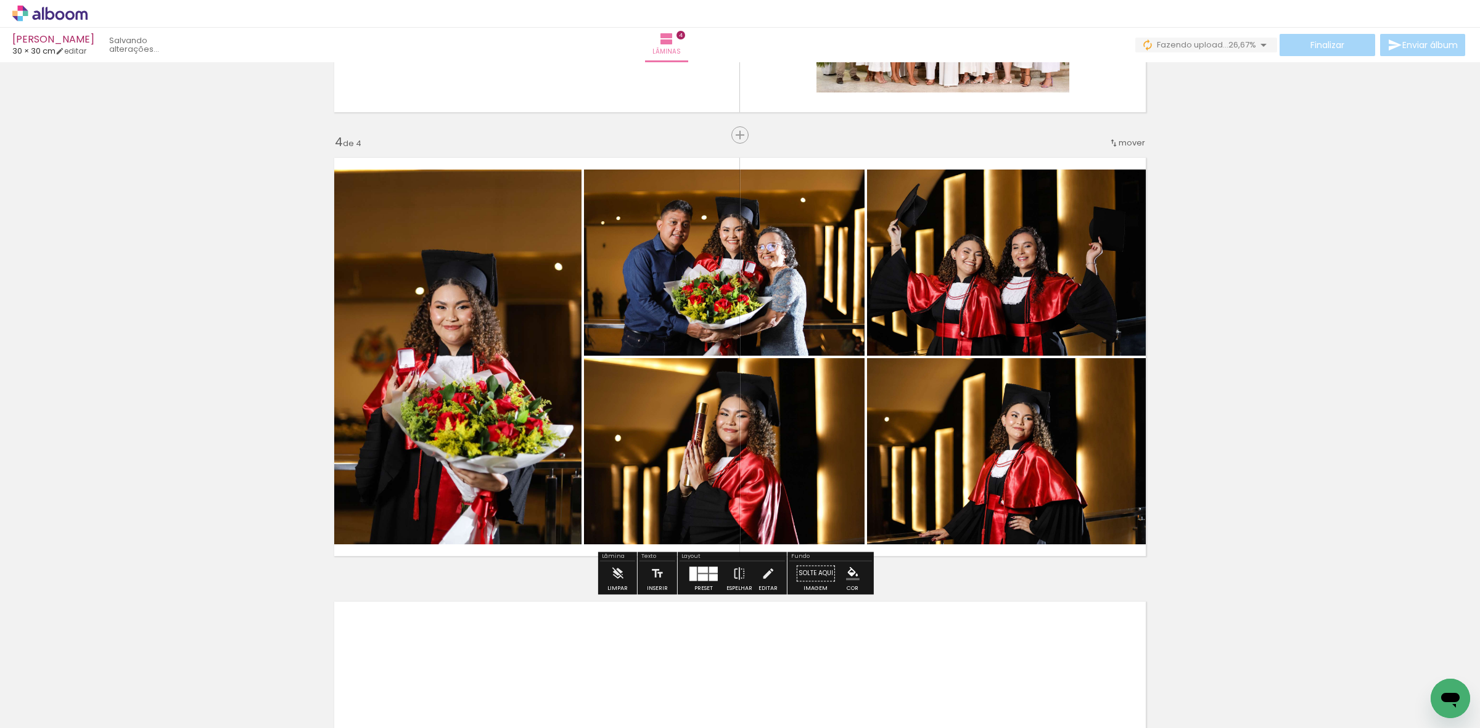
click at [709, 572] on div at bounding box center [713, 570] width 9 height 6
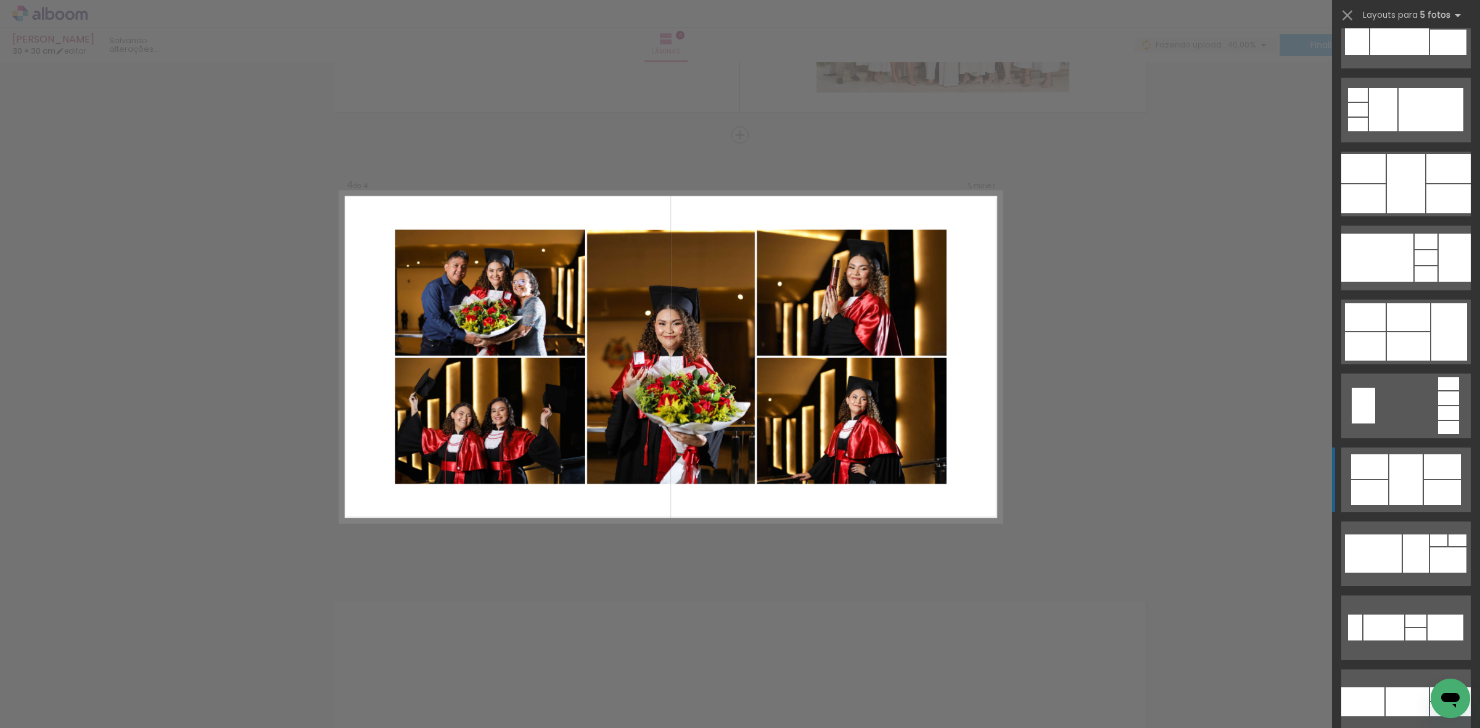
scroll to position [925, 0]
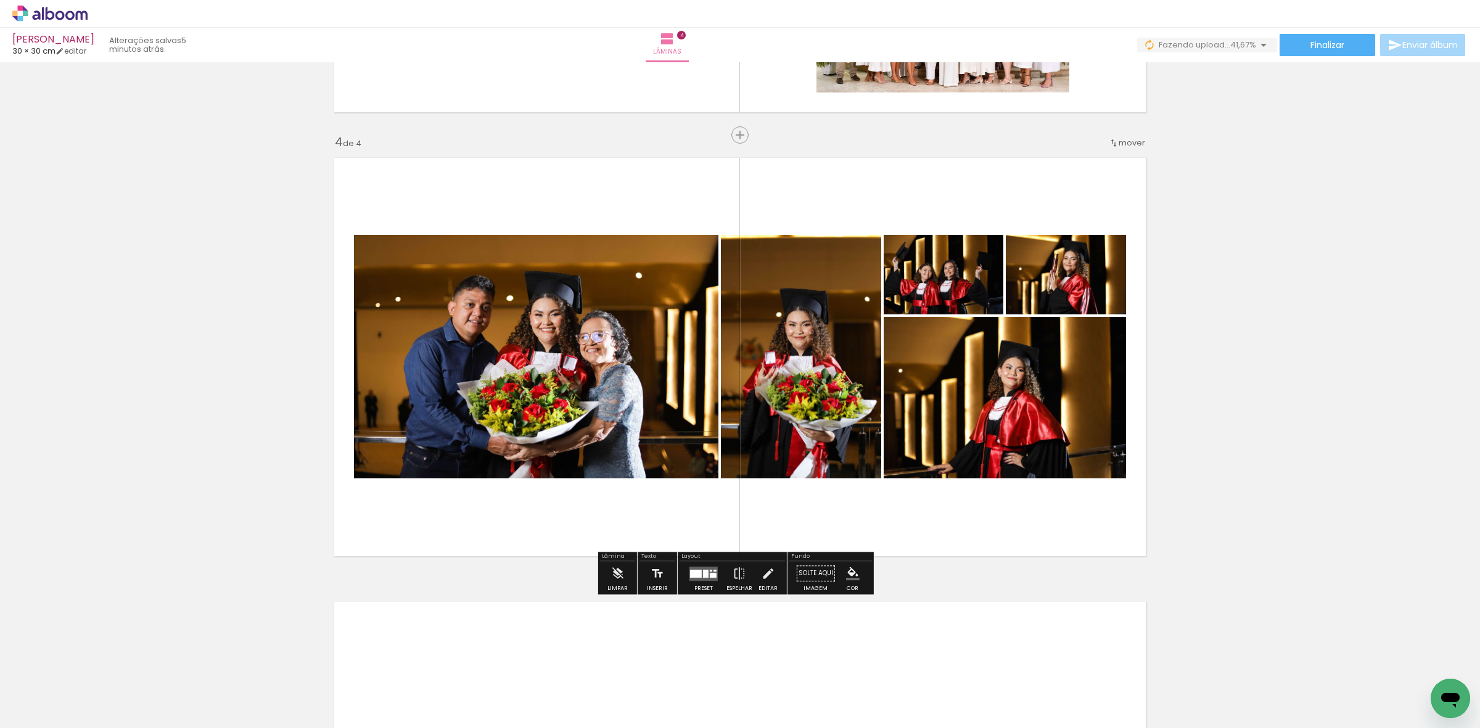
drag, startPoint x: 1080, startPoint y: 279, endPoint x: 1071, endPoint y: 394, distance: 115.1
click at [0, 0] on slot at bounding box center [0, 0] width 0 height 0
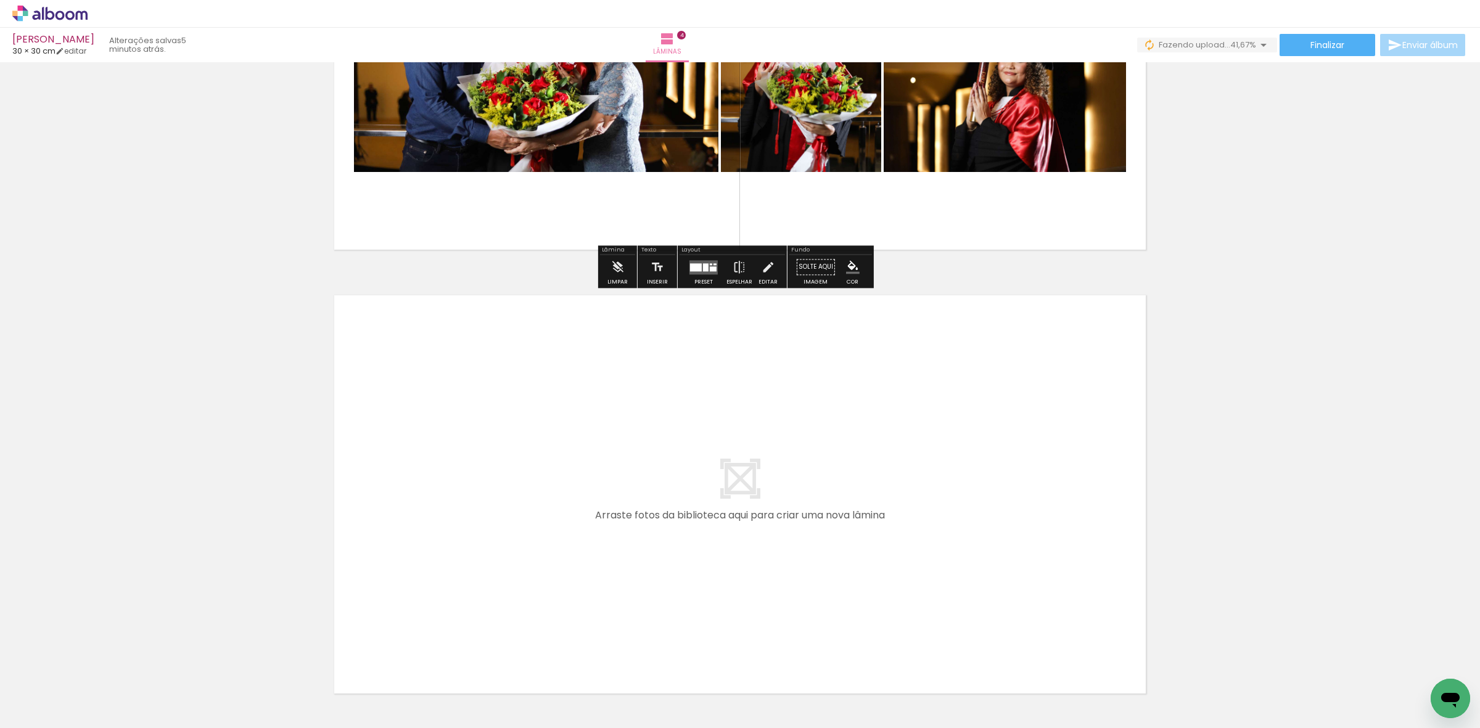
scroll to position [1588, 0]
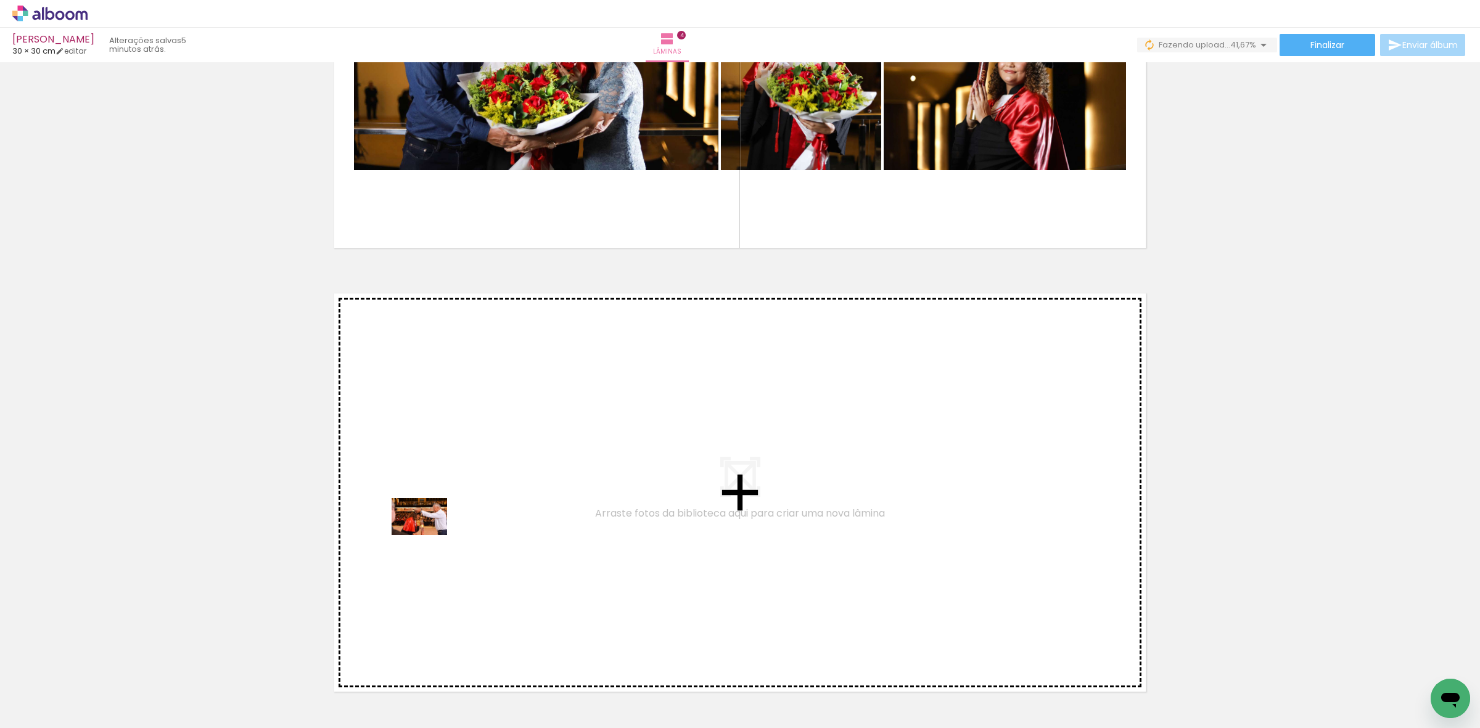
drag, startPoint x: 126, startPoint y: 703, endPoint x: 429, endPoint y: 535, distance: 345.7
click at [429, 535] on quentale-workspace at bounding box center [740, 364] width 1480 height 728
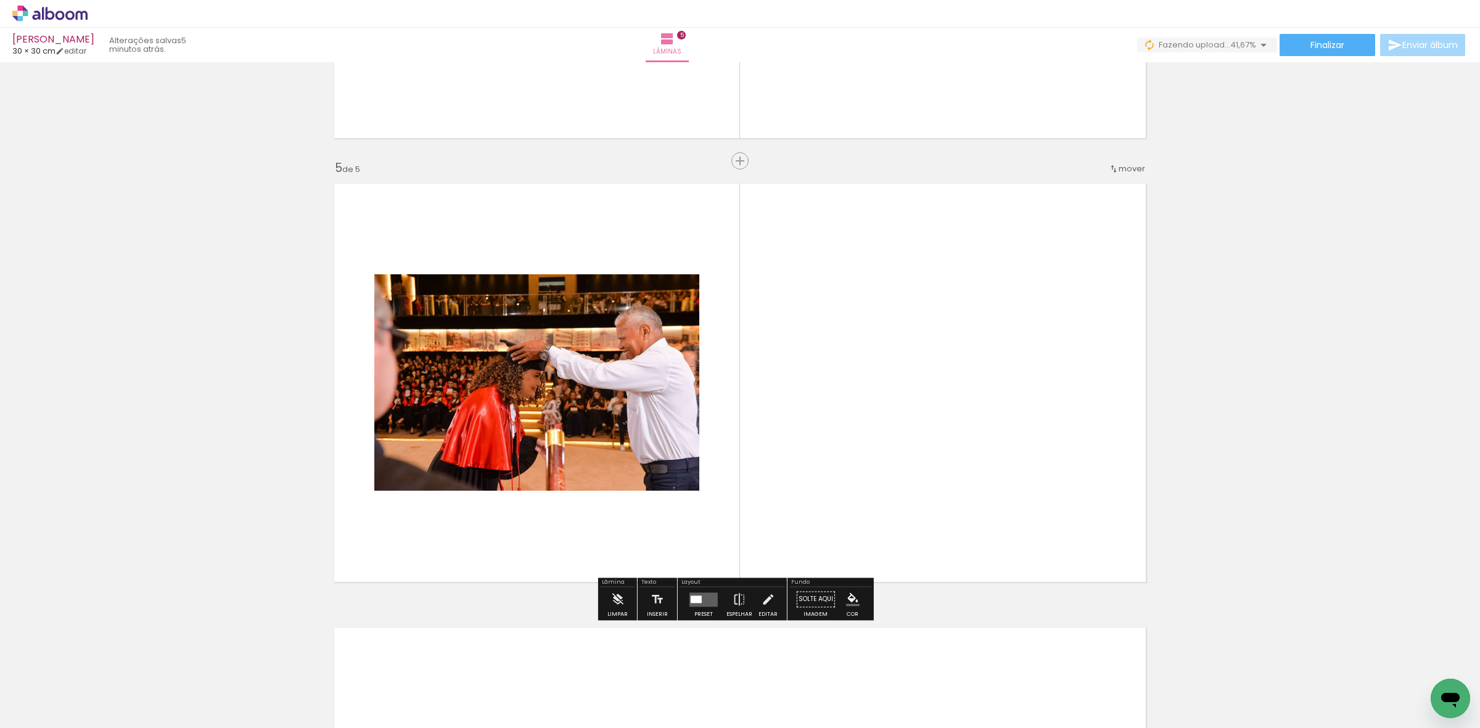
scroll to position [1724, 0]
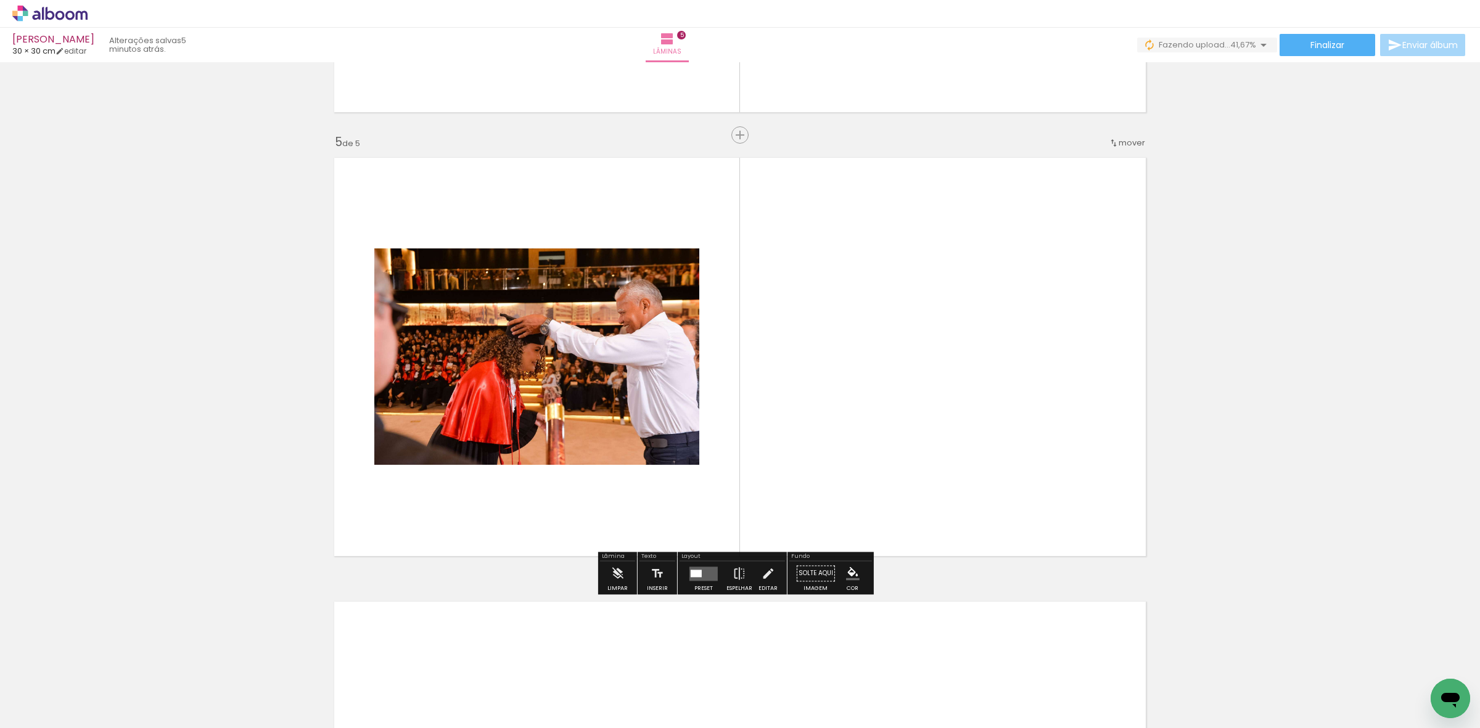
drag, startPoint x: 119, startPoint y: 686, endPoint x: 309, endPoint y: 577, distance: 219.1
click at [460, 490] on quentale-workspace at bounding box center [740, 364] width 1480 height 728
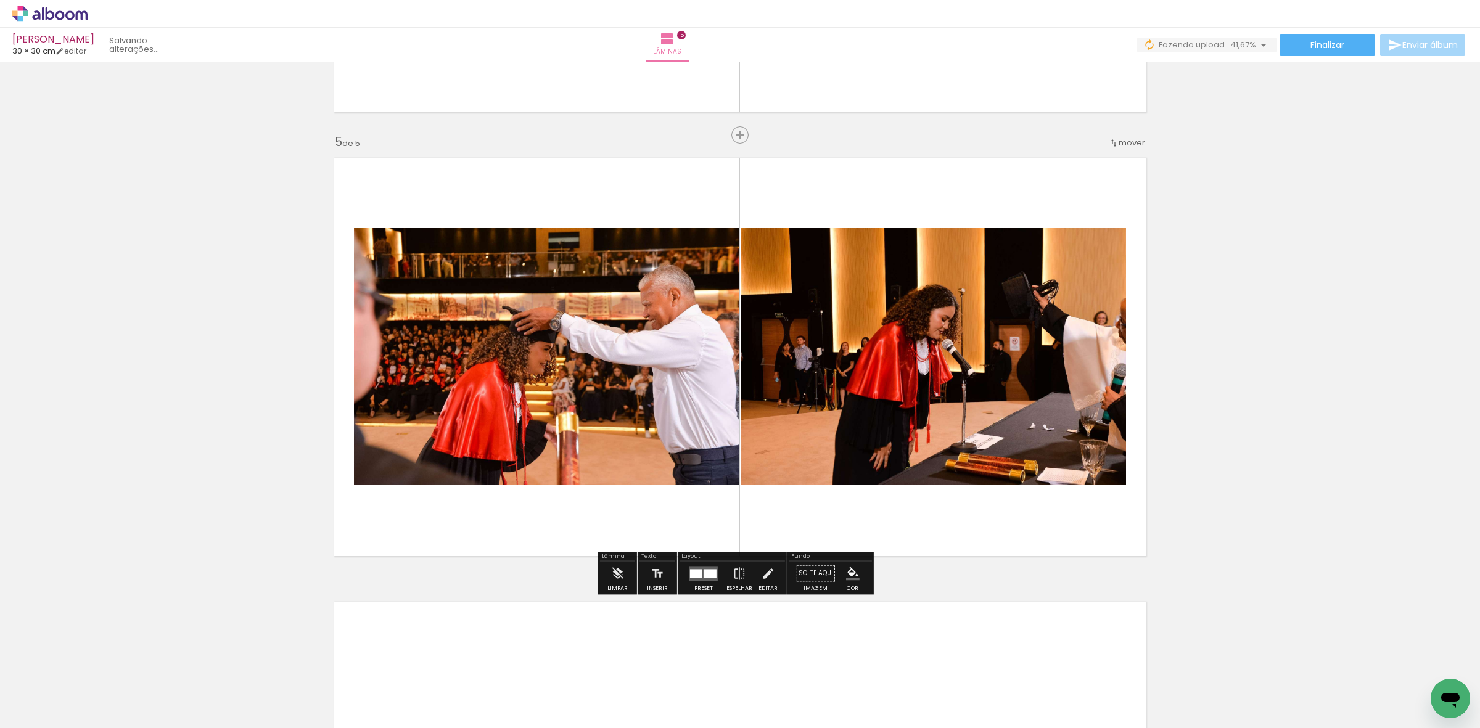
drag, startPoint x: 128, startPoint y: 686, endPoint x: 381, endPoint y: 492, distance: 318.4
click at [402, 472] on quentale-workspace at bounding box center [740, 364] width 1480 height 728
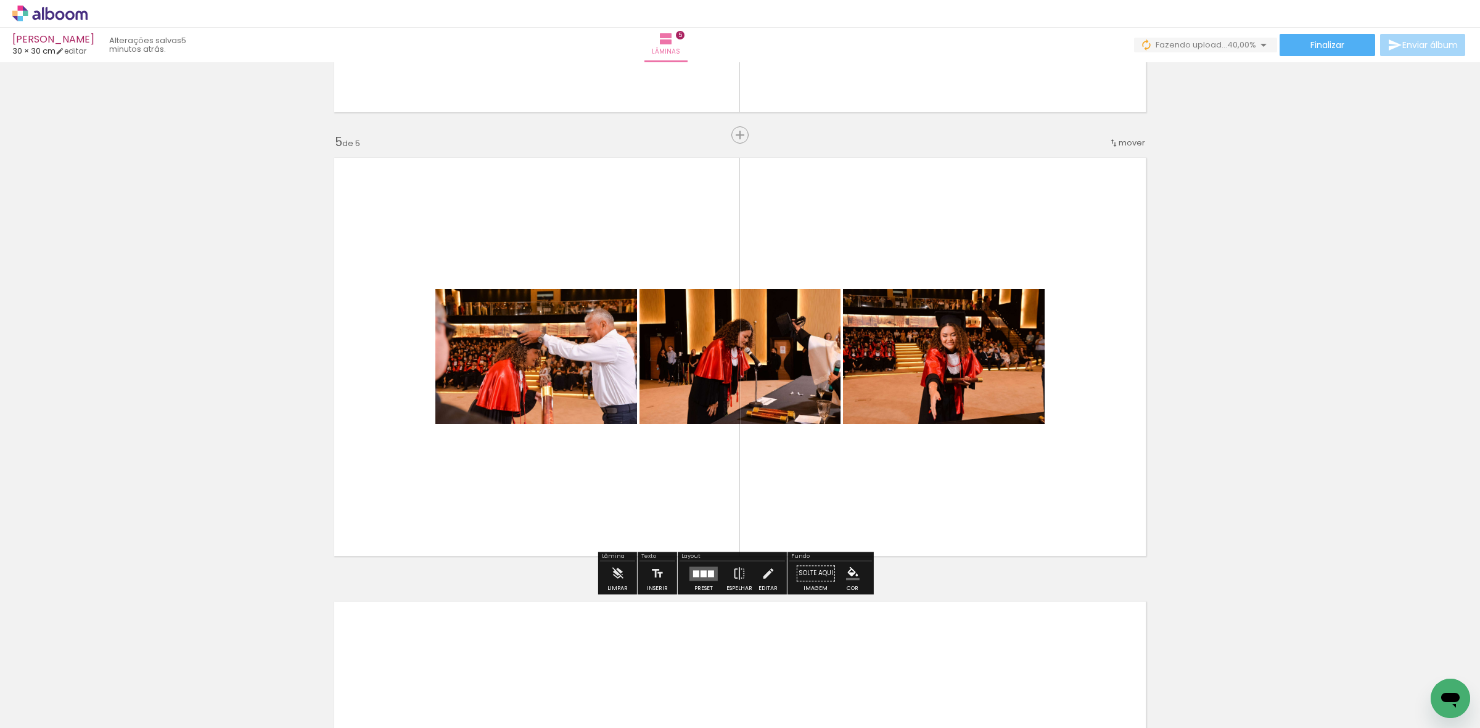
drag, startPoint x: 116, startPoint y: 695, endPoint x: 263, endPoint y: 563, distance: 198.3
click at [449, 450] on quentale-workspace at bounding box center [740, 364] width 1480 height 728
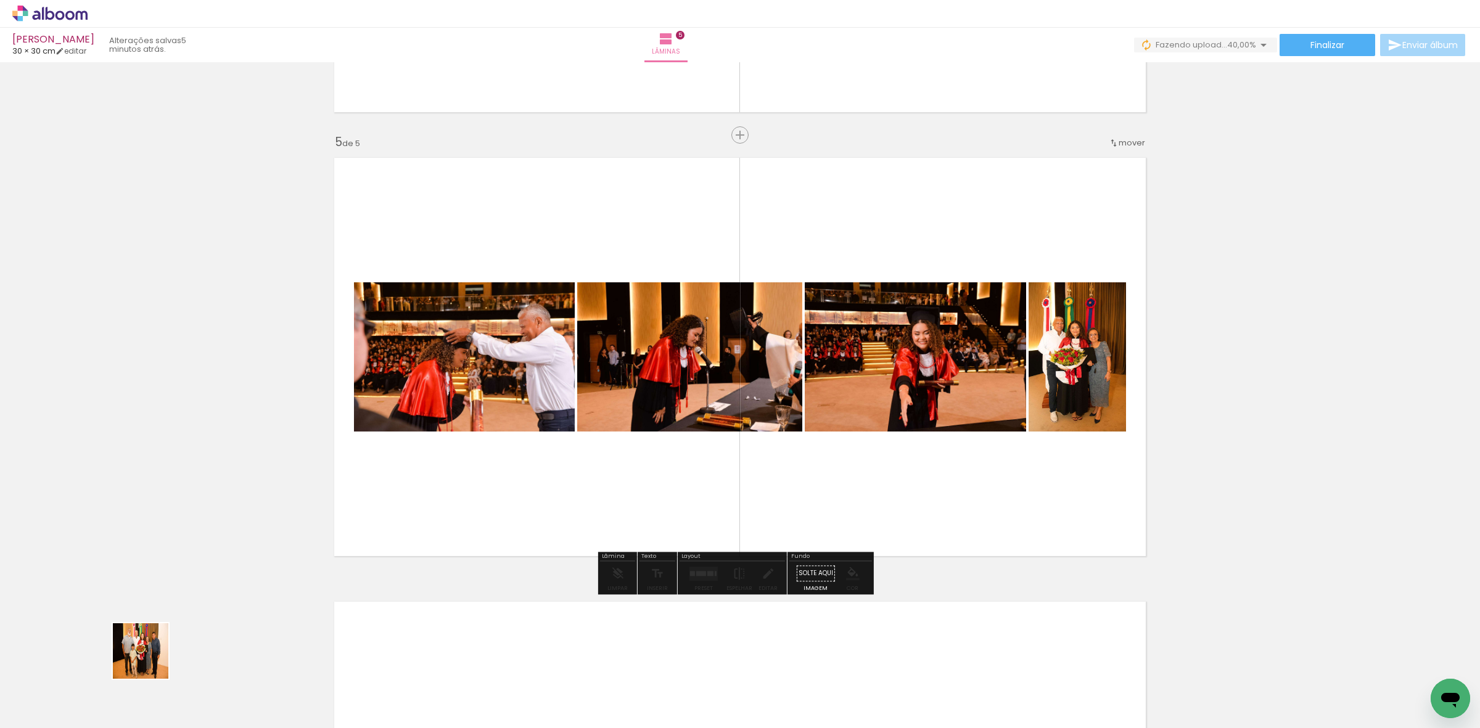
drag, startPoint x: 150, startPoint y: 661, endPoint x: 559, endPoint y: 495, distance: 441.3
click at [511, 443] on quentale-workspace at bounding box center [740, 364] width 1480 height 728
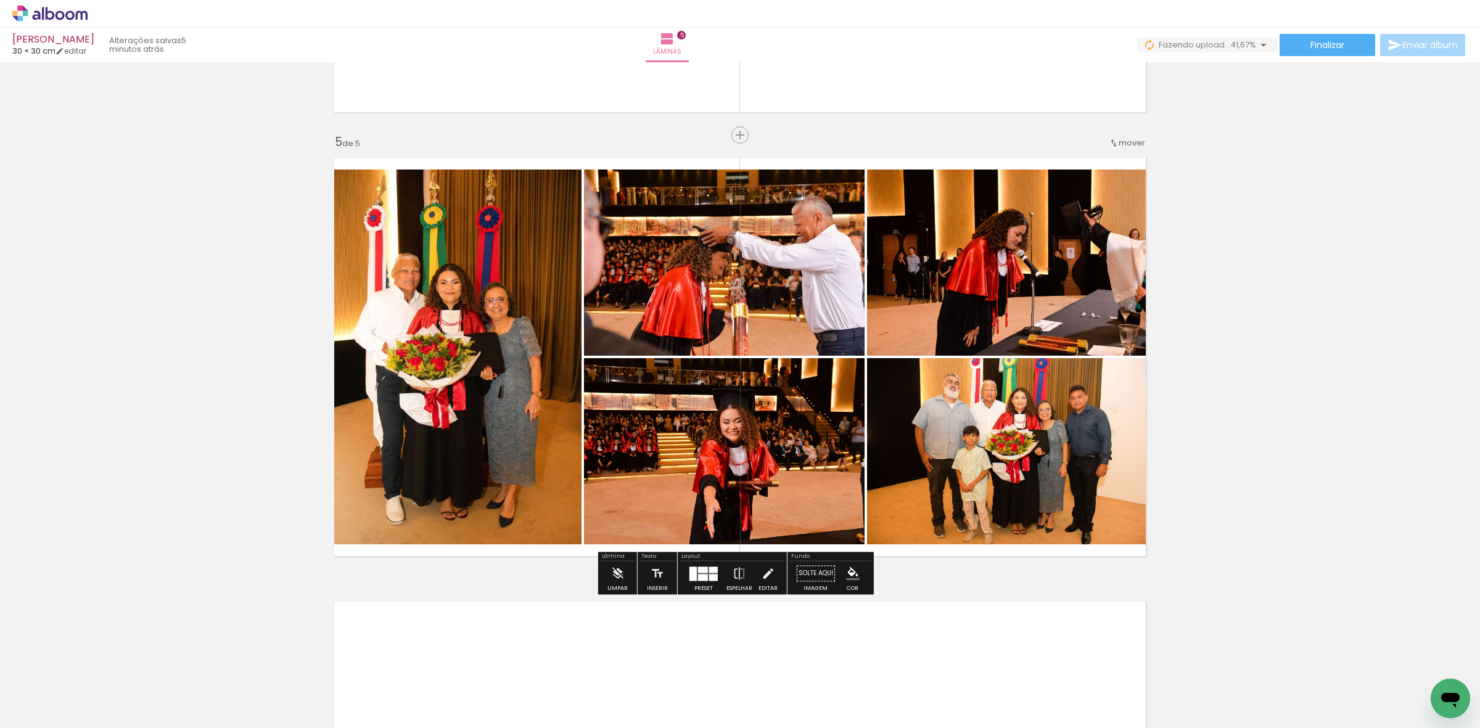
click at [709, 580] on div at bounding box center [713, 577] width 9 height 7
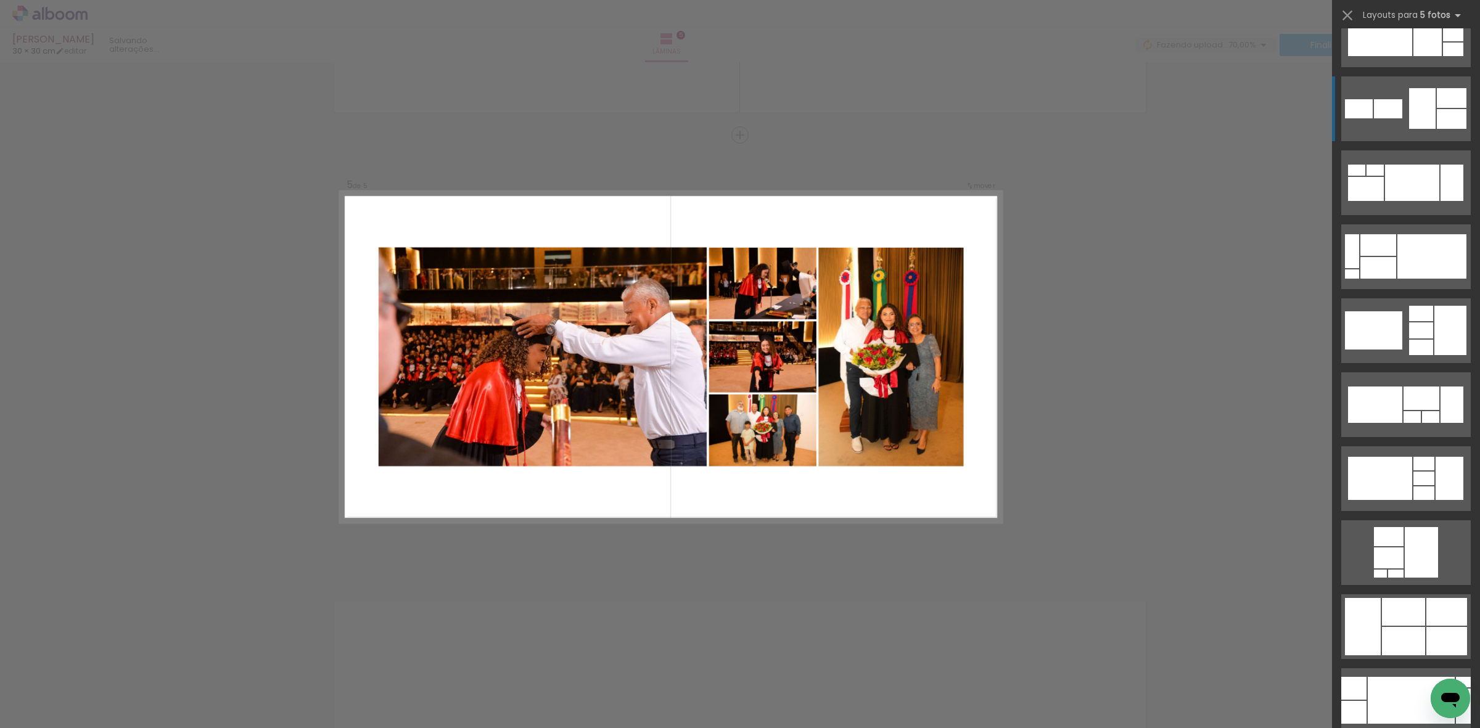
scroll to position [3392, 0]
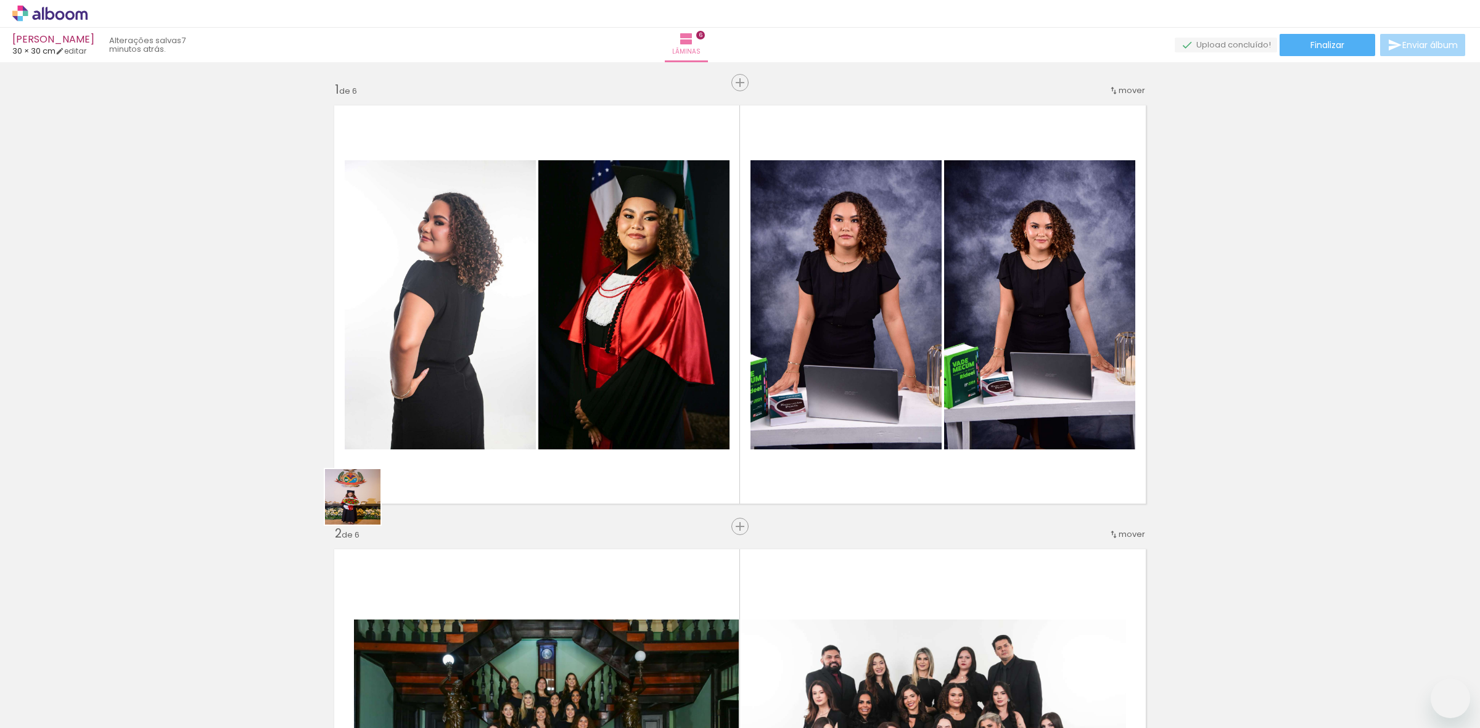
click at [458, 427] on quentale-workspace at bounding box center [740, 364] width 1480 height 728
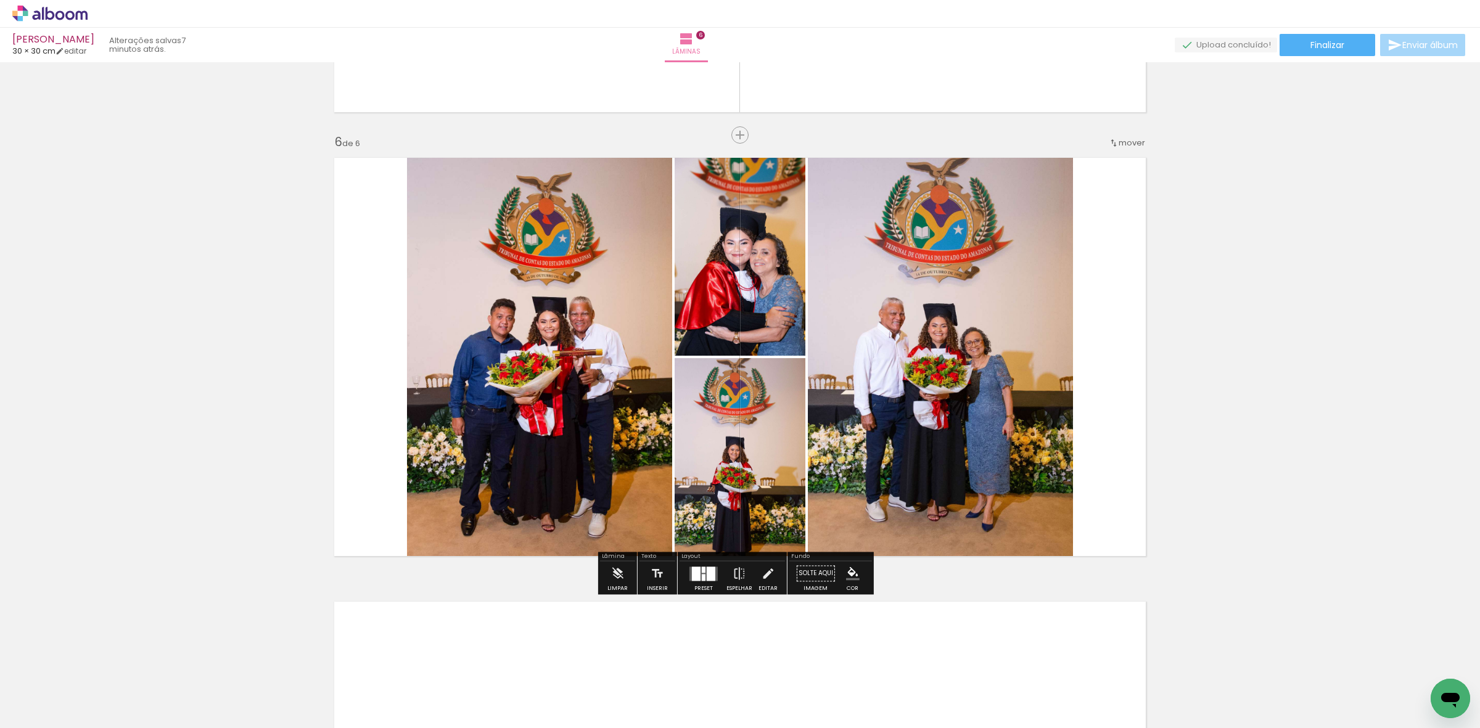
drag, startPoint x: 138, startPoint y: 683, endPoint x: 394, endPoint y: 479, distance: 327.4
click at [458, 434] on quentale-workspace at bounding box center [740, 364] width 1480 height 728
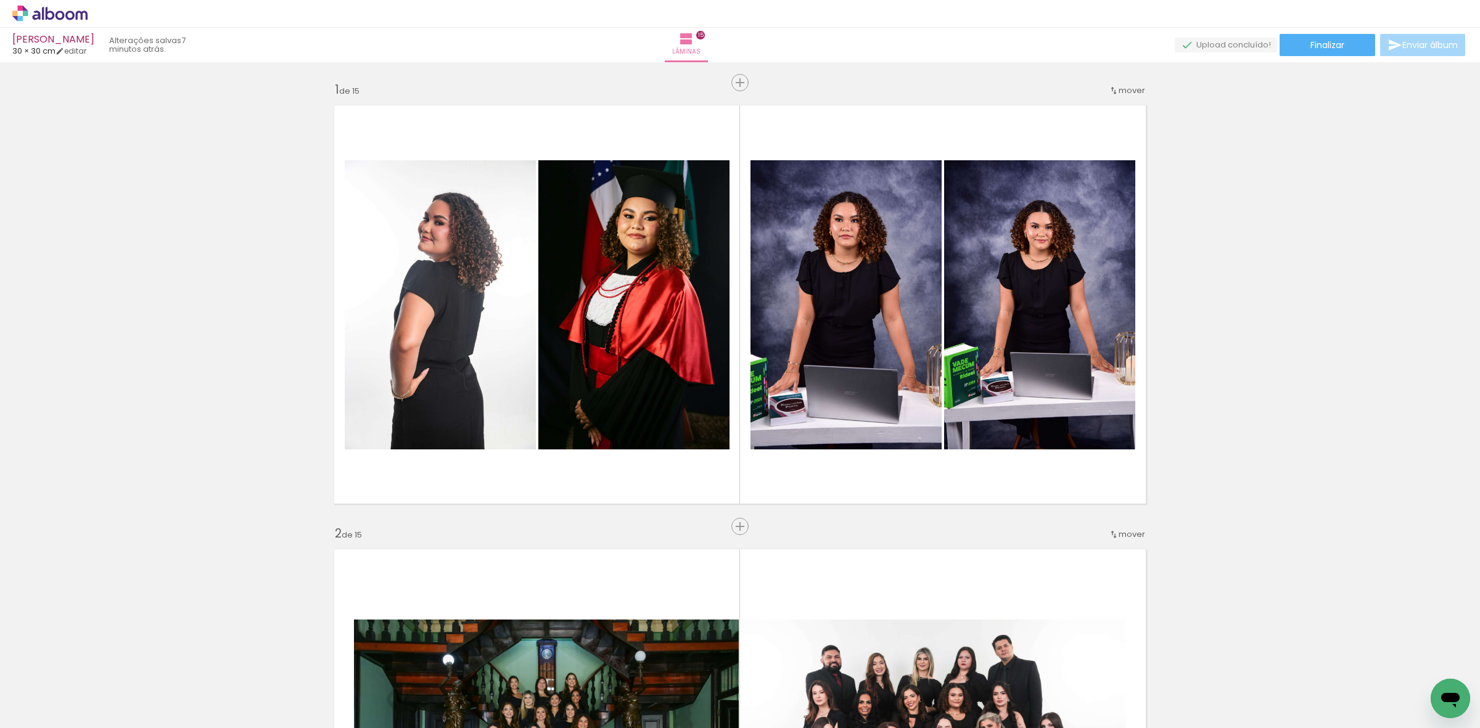
scroll to position [308, 0]
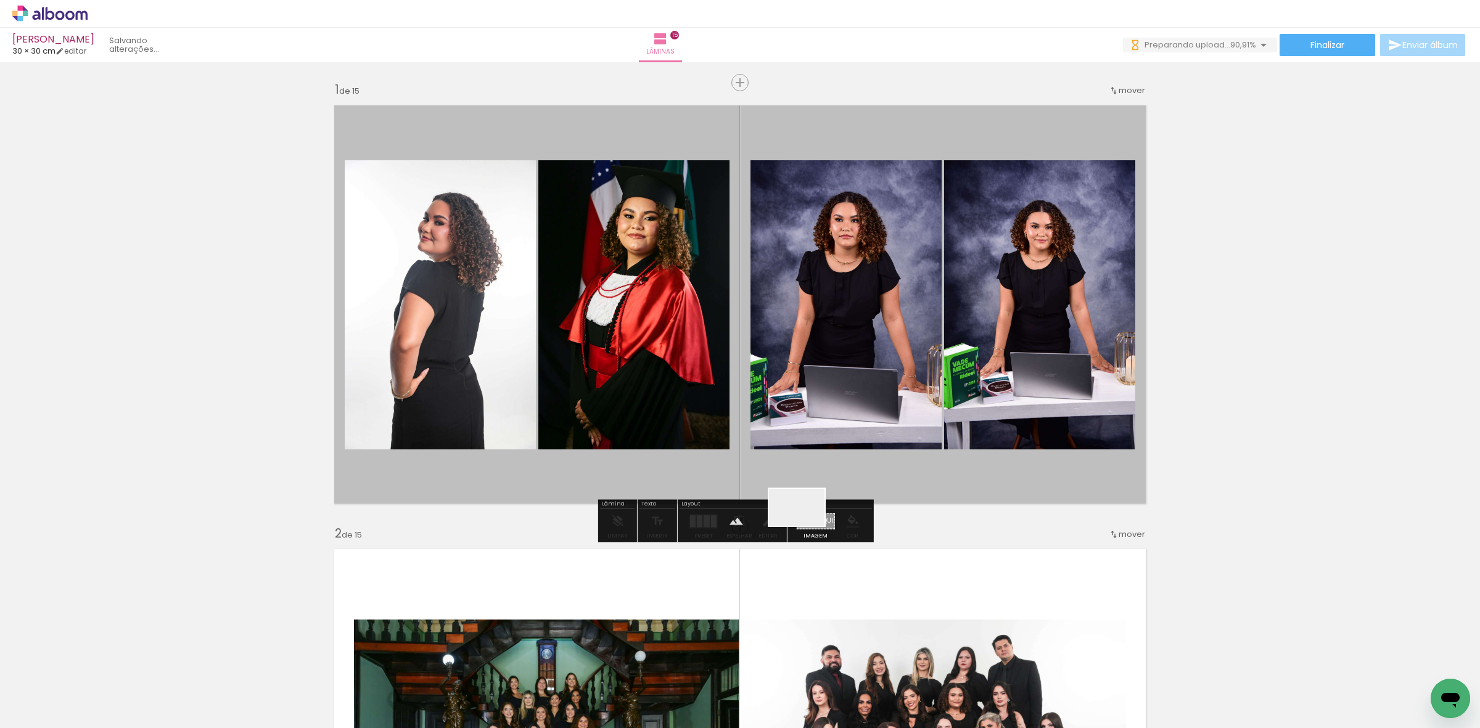
drag, startPoint x: 174, startPoint y: 645, endPoint x: 785, endPoint y: 490, distance: 629.8
click at [815, 522] on quentale-workspace at bounding box center [740, 364] width 1480 height 728
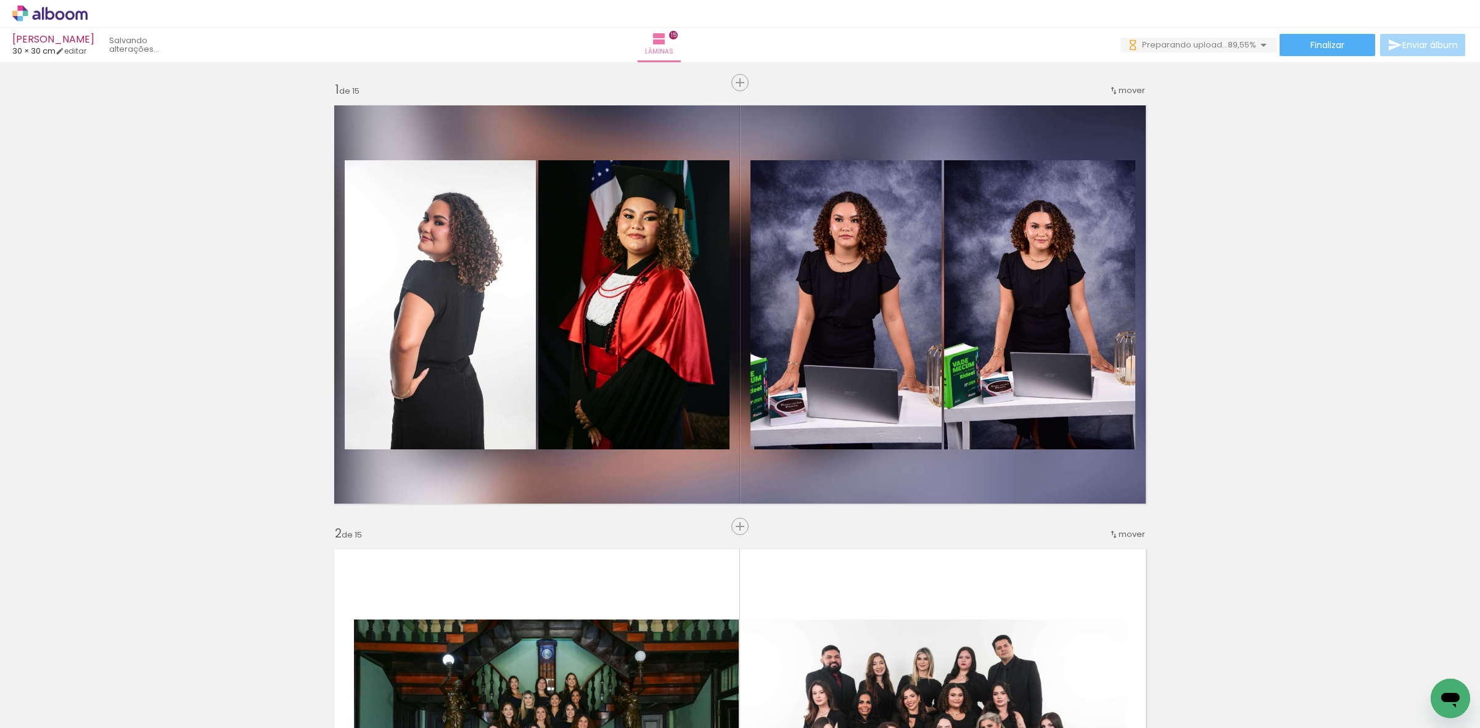
scroll to position [463, 0]
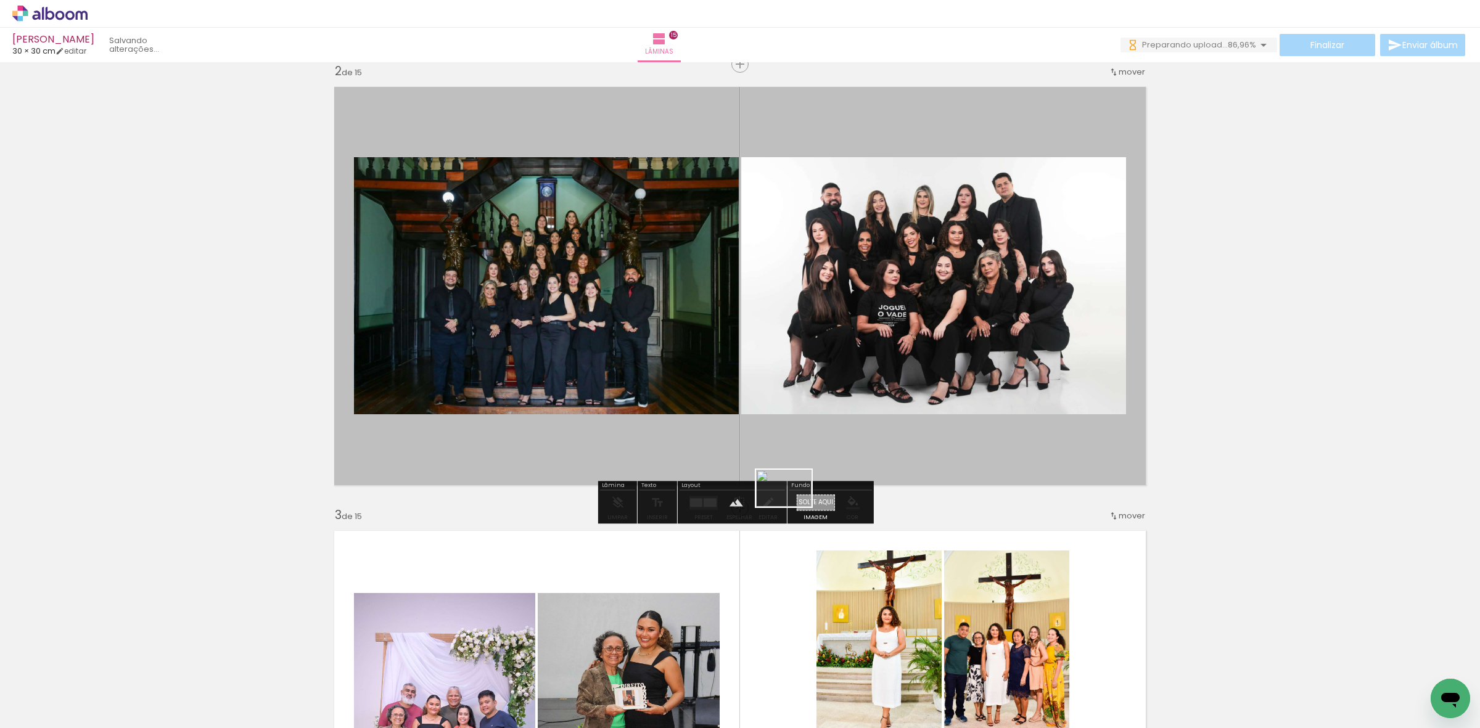
drag, startPoint x: 123, startPoint y: 688, endPoint x: 796, endPoint y: 505, distance: 697.0
click at [799, 506] on quentale-workspace at bounding box center [740, 364] width 1480 height 728
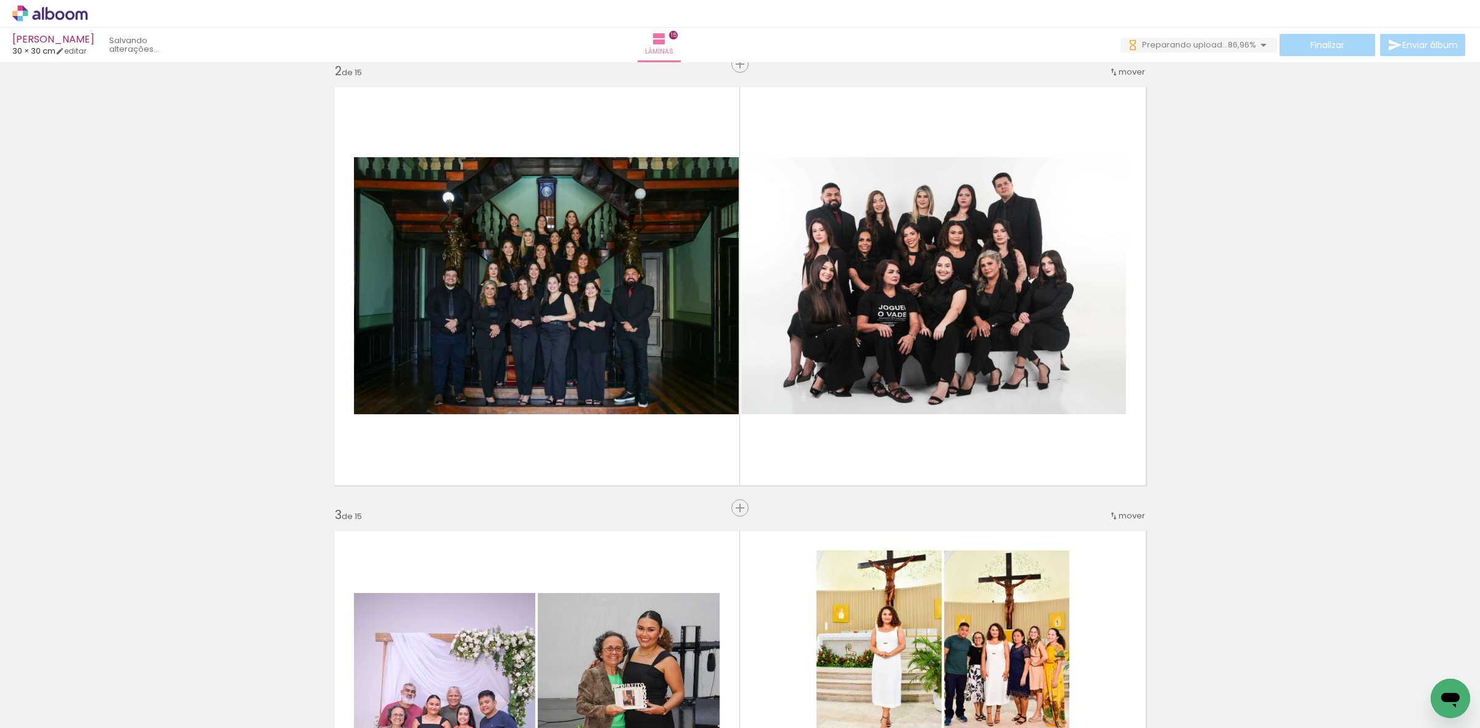
click at [31, 696] on input "Não utilizadas" at bounding box center [34, 701] width 47 height 10
click at [0, 0] on slot "Todas as fotos" at bounding box center [0, 0] width 0 height 0
type input "Todas as fotos"
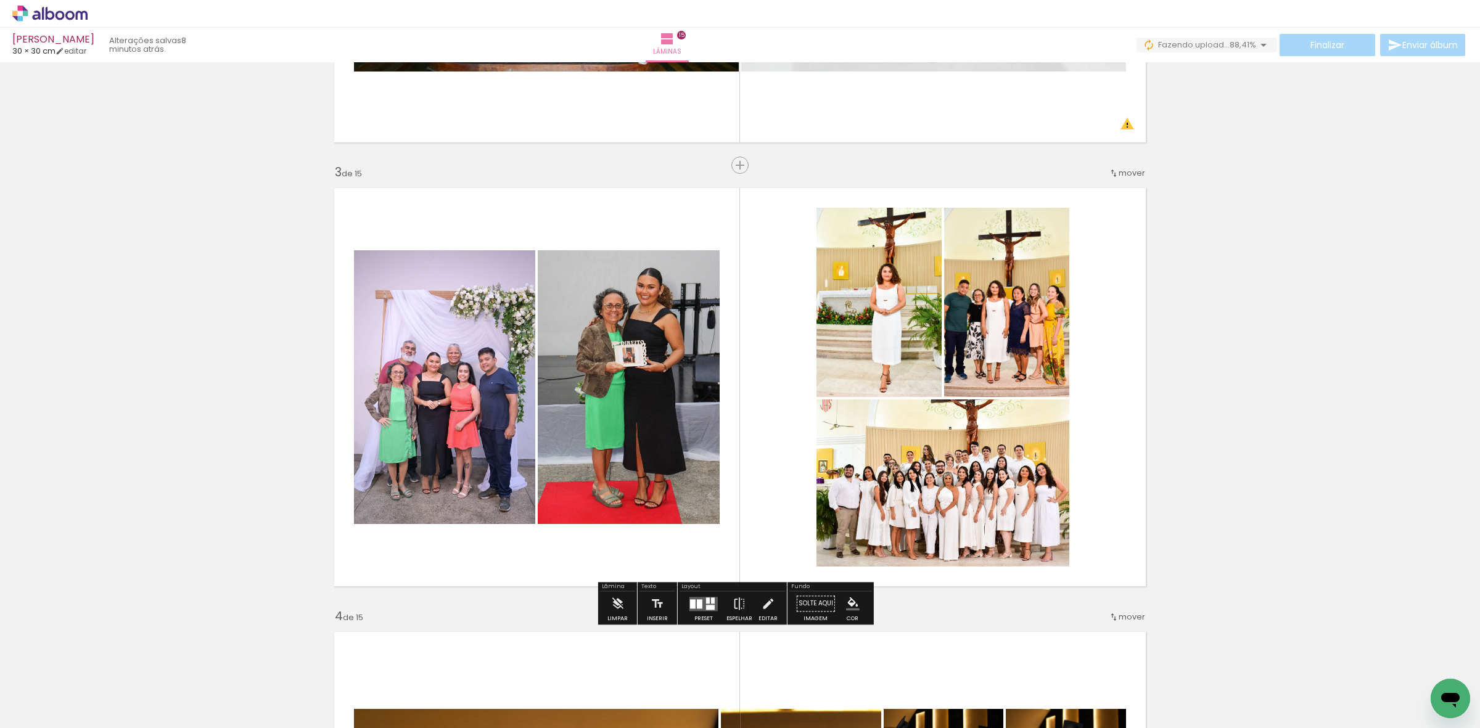
scroll to position [996, 0]
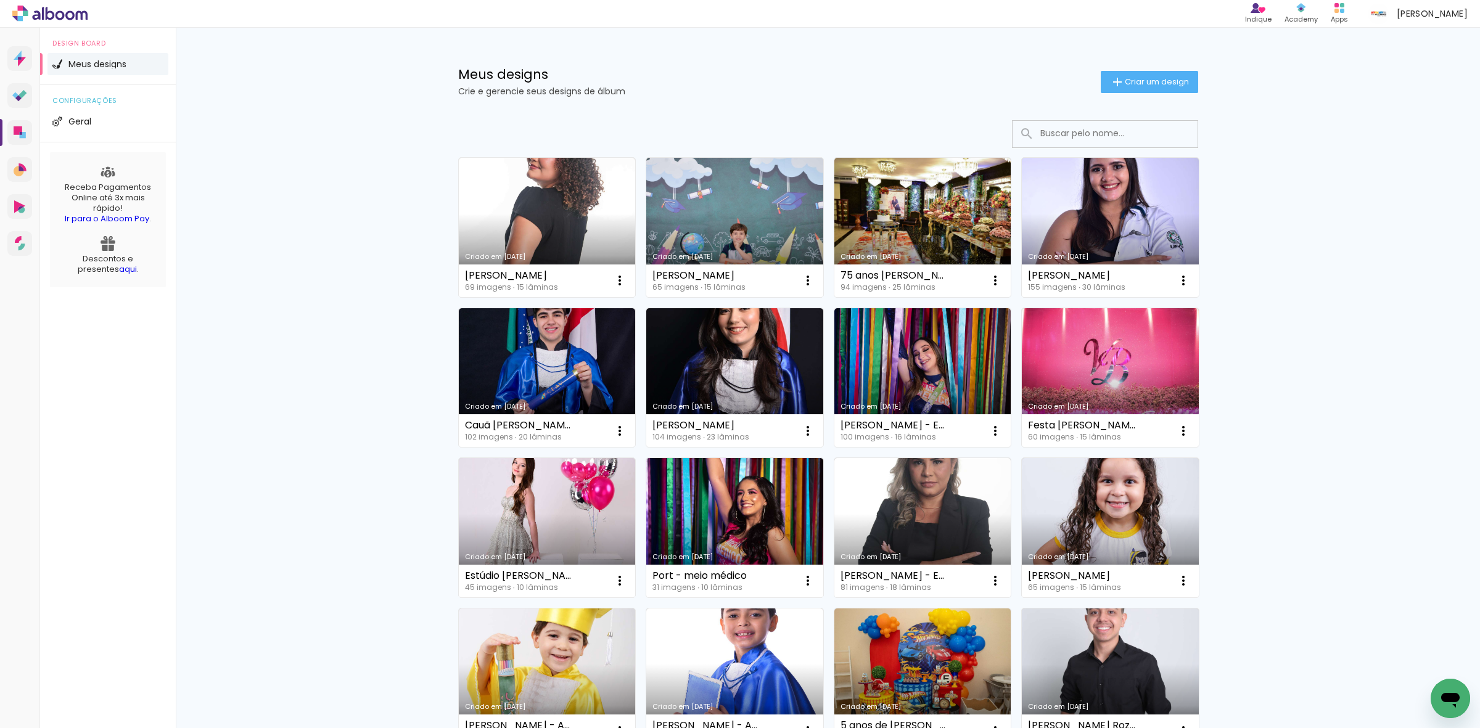
click at [725, 72] on h1 "Meus designs" at bounding box center [779, 74] width 643 height 13
click at [346, 221] on div "Meus designs Crie e gerencie seus designs de álbum Criar um design Criado em [D…" at bounding box center [828, 683] width 1305 height 1311
click at [248, 386] on div "Meus designs Crie e gerencie seus designs de álbum Criar um design Criado em [D…" at bounding box center [828, 683] width 1305 height 1311
click at [367, 403] on div "Meus designs Crie e gerencie seus designs de álbum Criar um design Criado em [D…" at bounding box center [828, 683] width 1305 height 1311
